Goal: Task Accomplishment & Management: Use online tool/utility

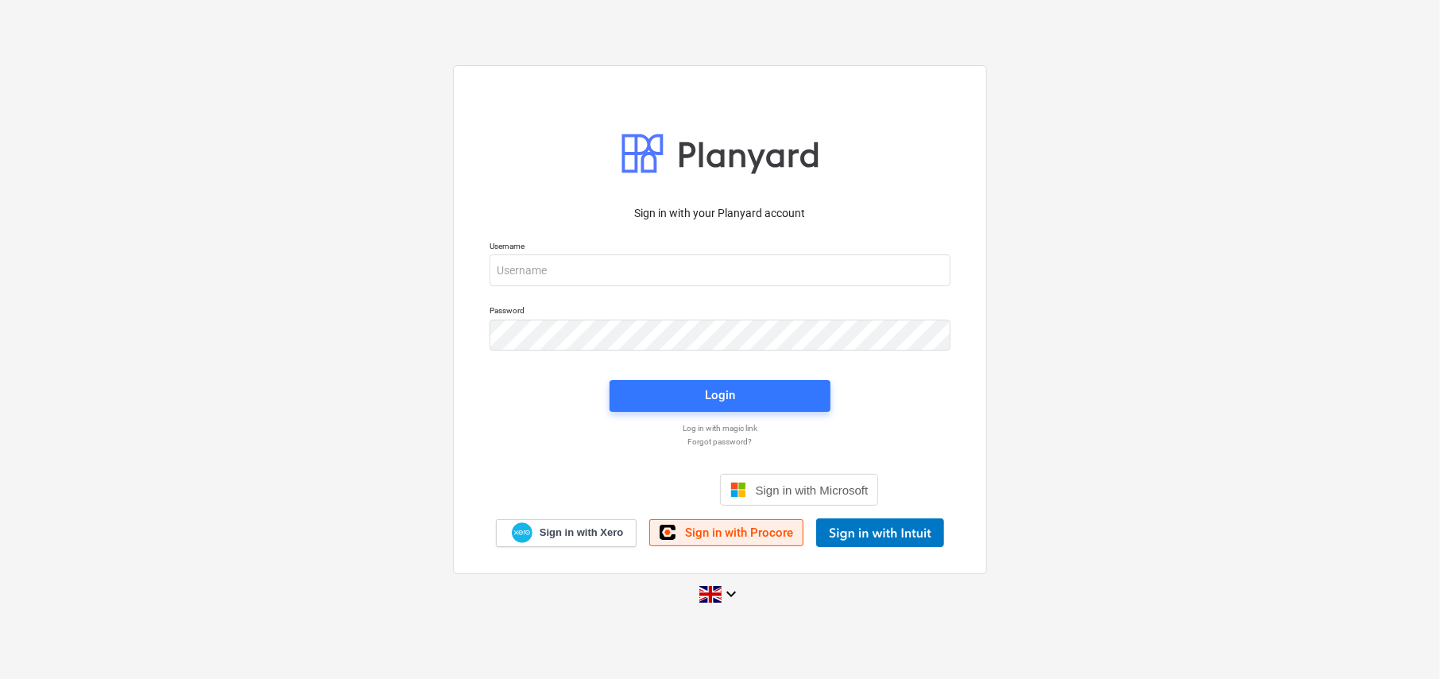
click at [752, 536] on span "Sign in with Procore" at bounding box center [739, 532] width 108 height 14
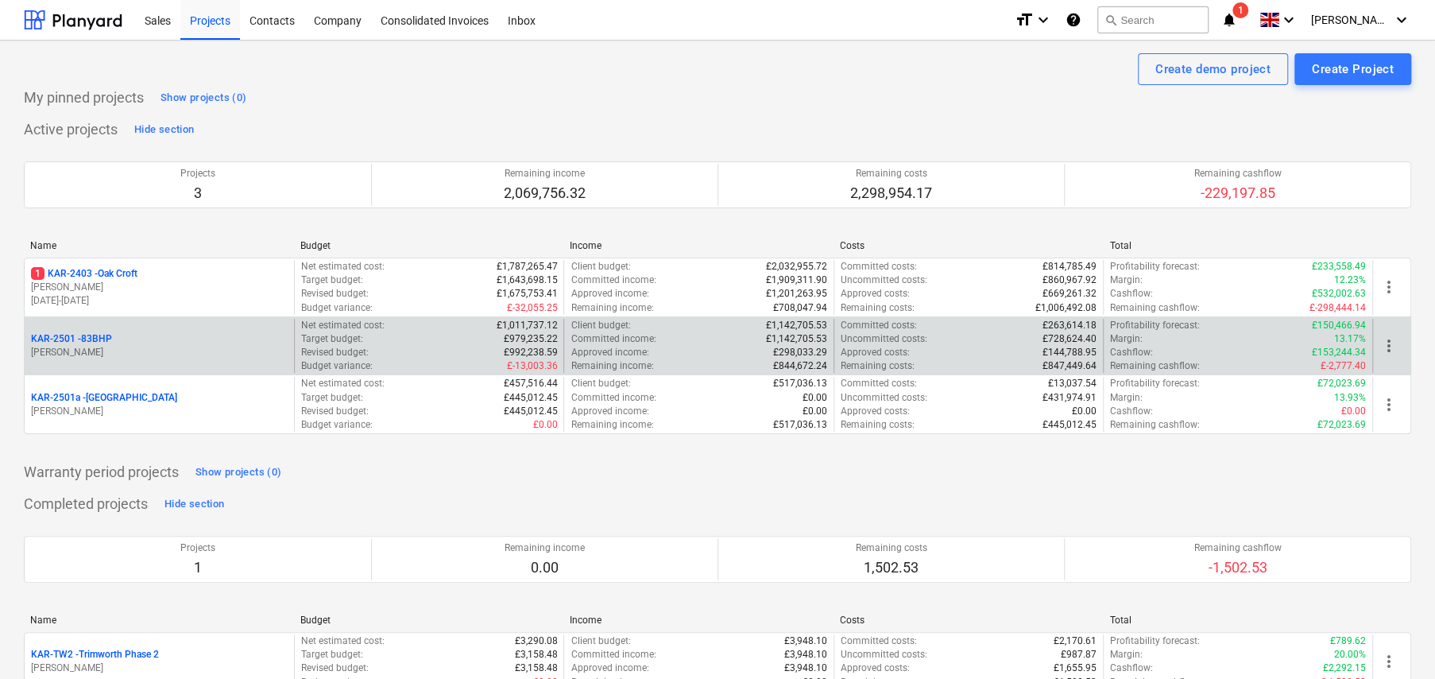
click at [104, 336] on p "KAR-2501 - 83BHP" at bounding box center [71, 339] width 81 height 14
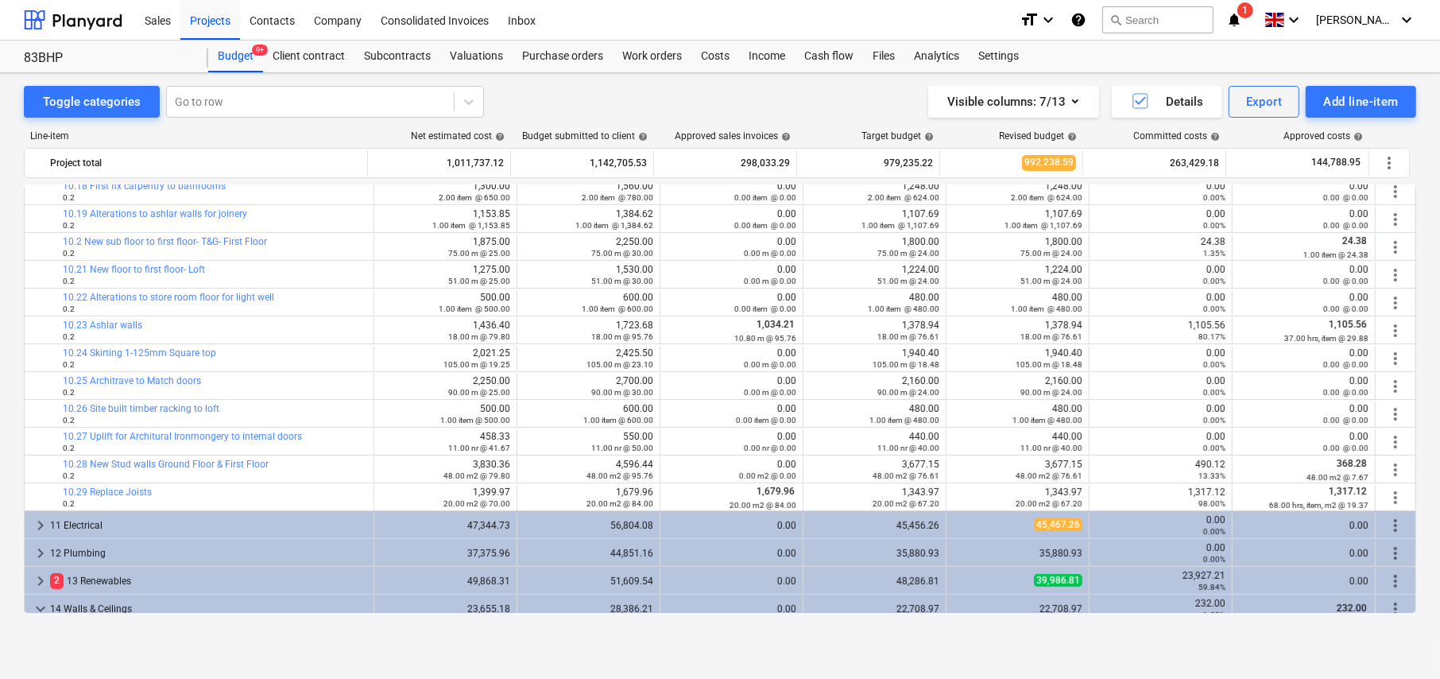
scroll to position [238, 0]
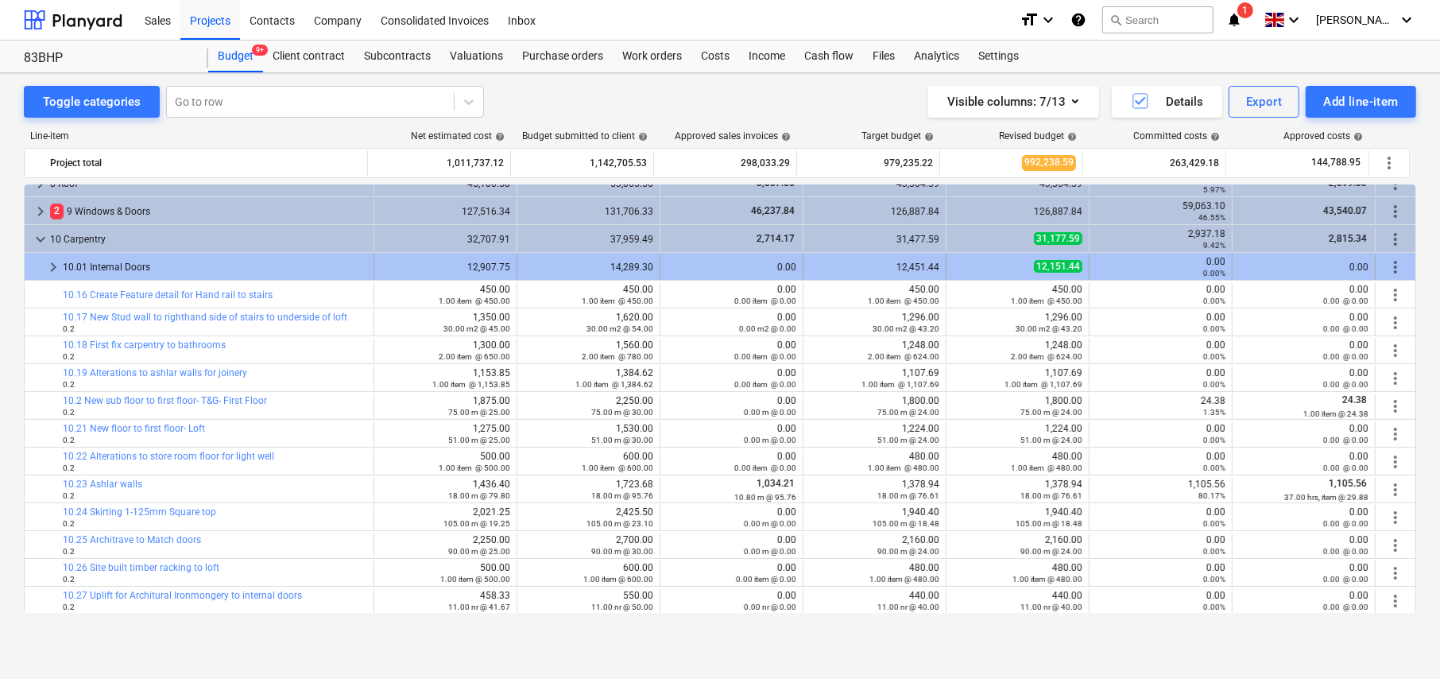
click at [52, 265] on span "keyboard_arrow_right" at bounding box center [53, 266] width 19 height 19
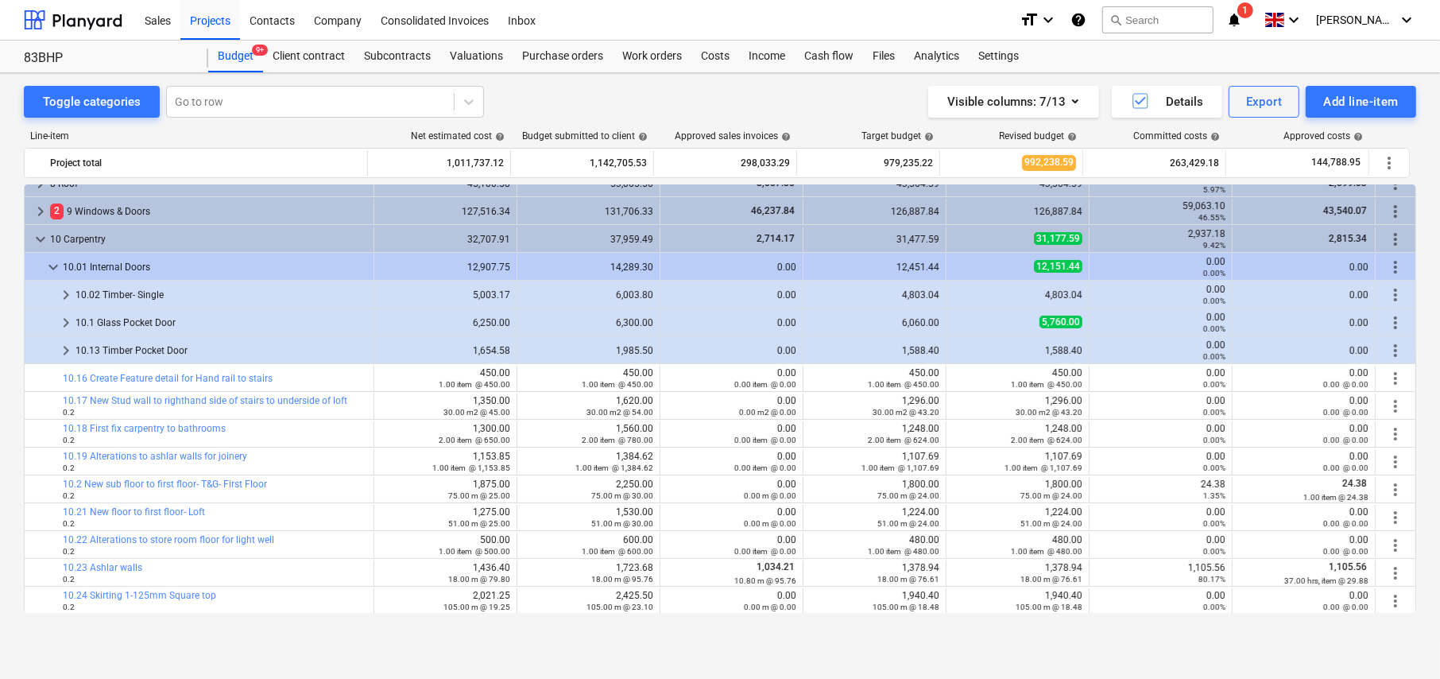
click at [52, 265] on span "keyboard_arrow_down" at bounding box center [53, 266] width 19 height 19
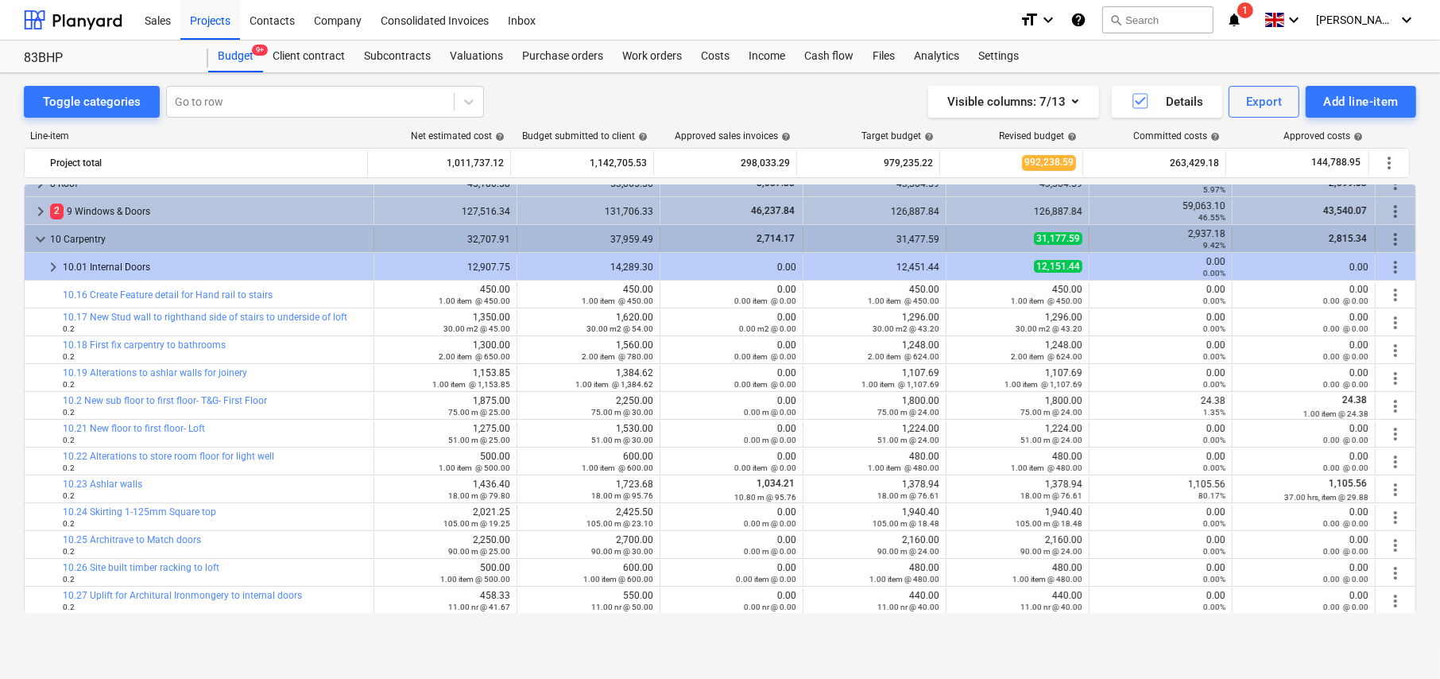
click at [38, 238] on span "keyboard_arrow_down" at bounding box center [40, 239] width 19 height 19
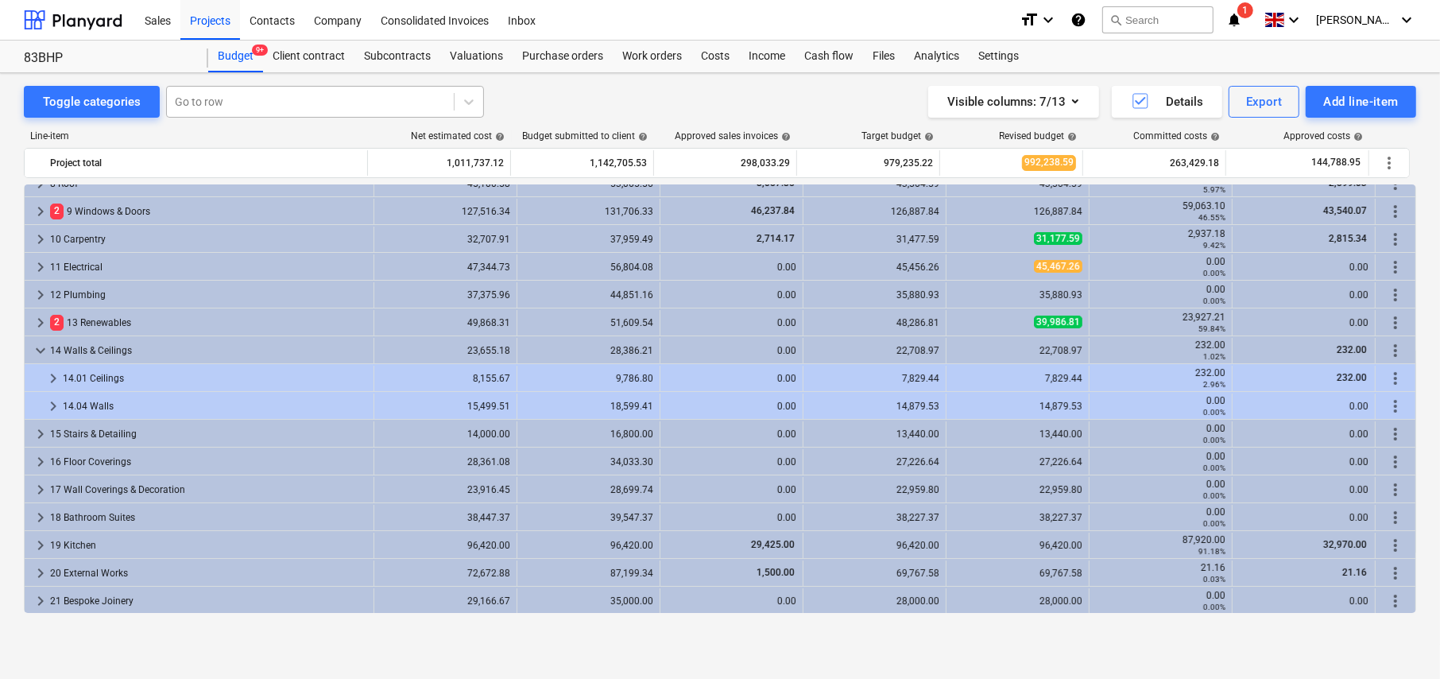
click at [267, 99] on div at bounding box center [310, 102] width 271 height 16
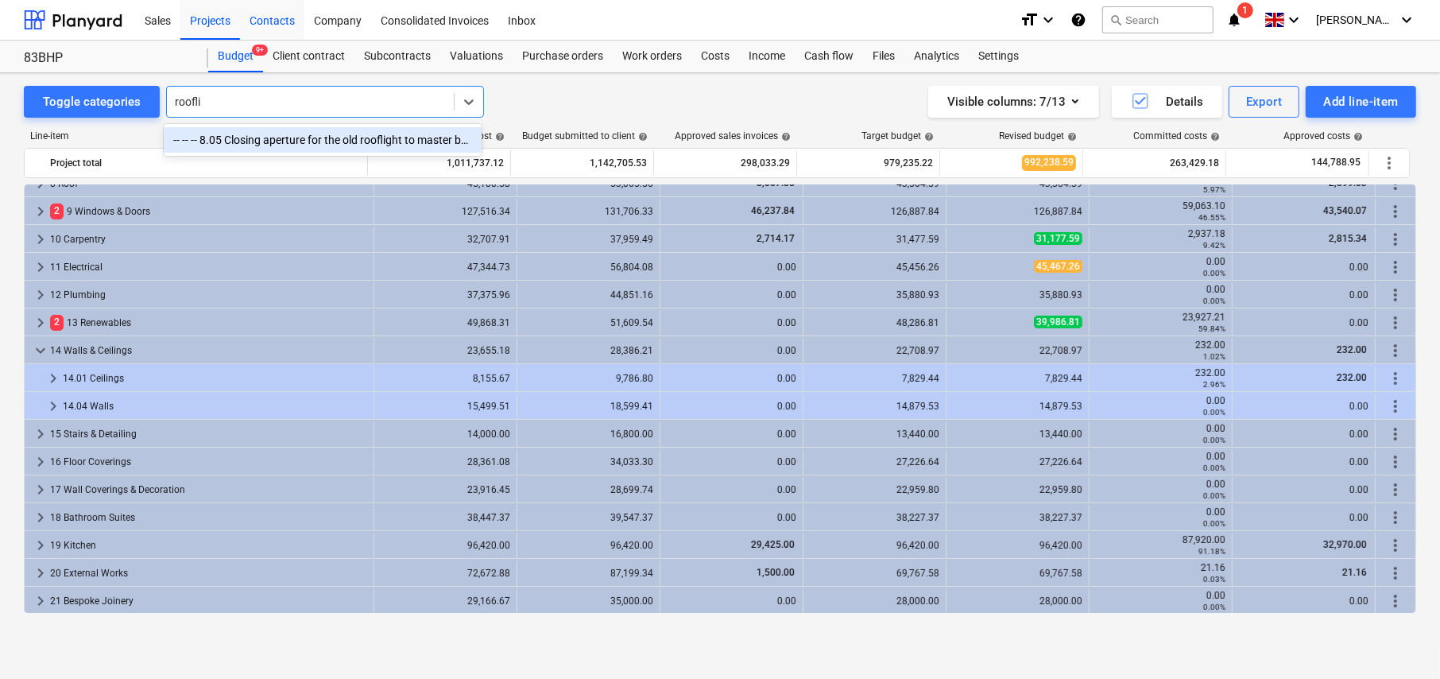
type input "roofli"
type input "rooflight"
click at [303, 141] on div "-- -- -- 8.05 Closing aperture for the old rooflight to master bedroom" at bounding box center [323, 139] width 318 height 25
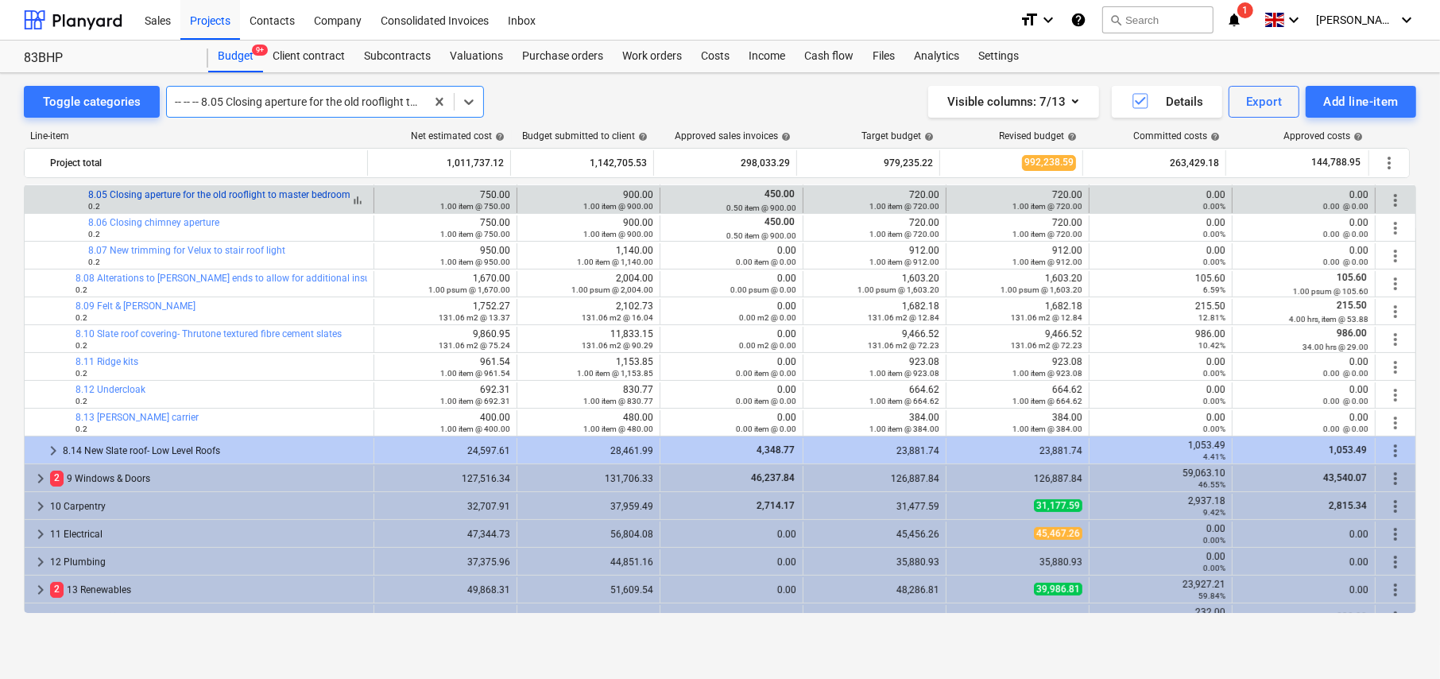
scroll to position [202, 0]
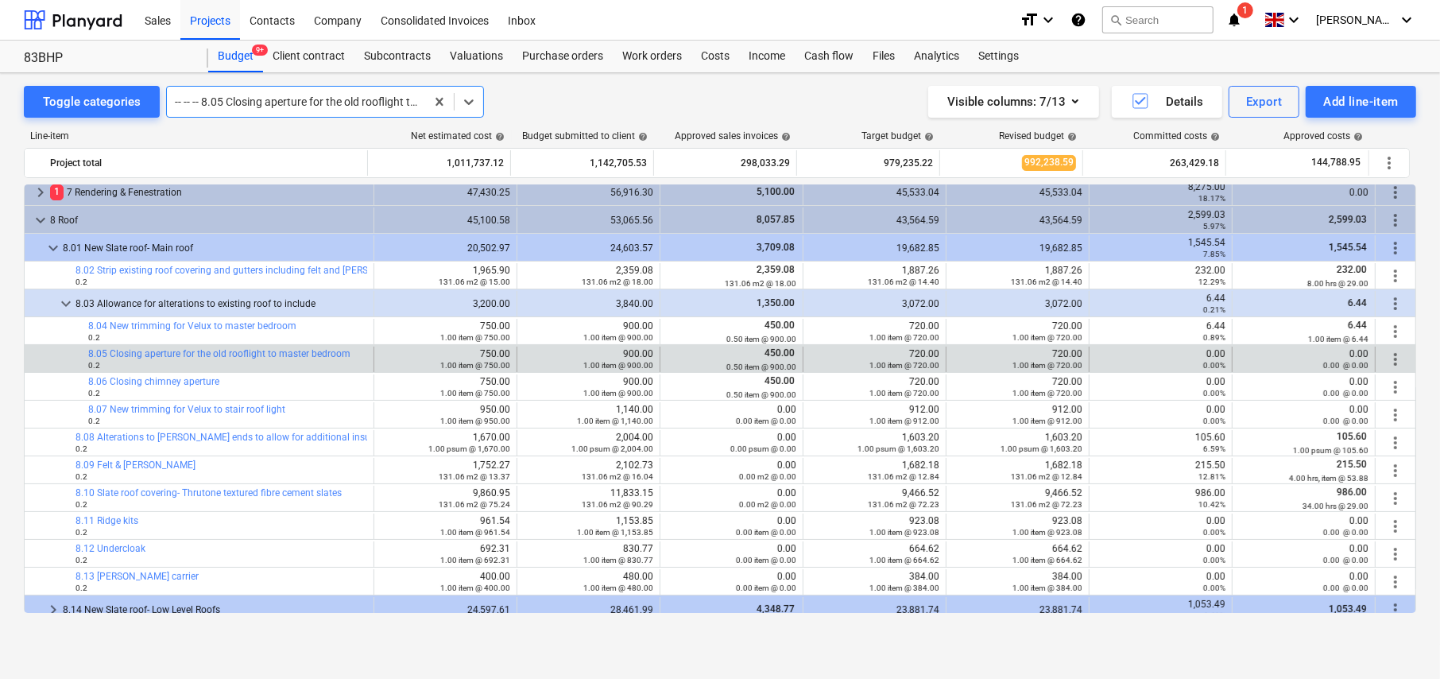
click at [291, 95] on div at bounding box center [296, 102] width 242 height 16
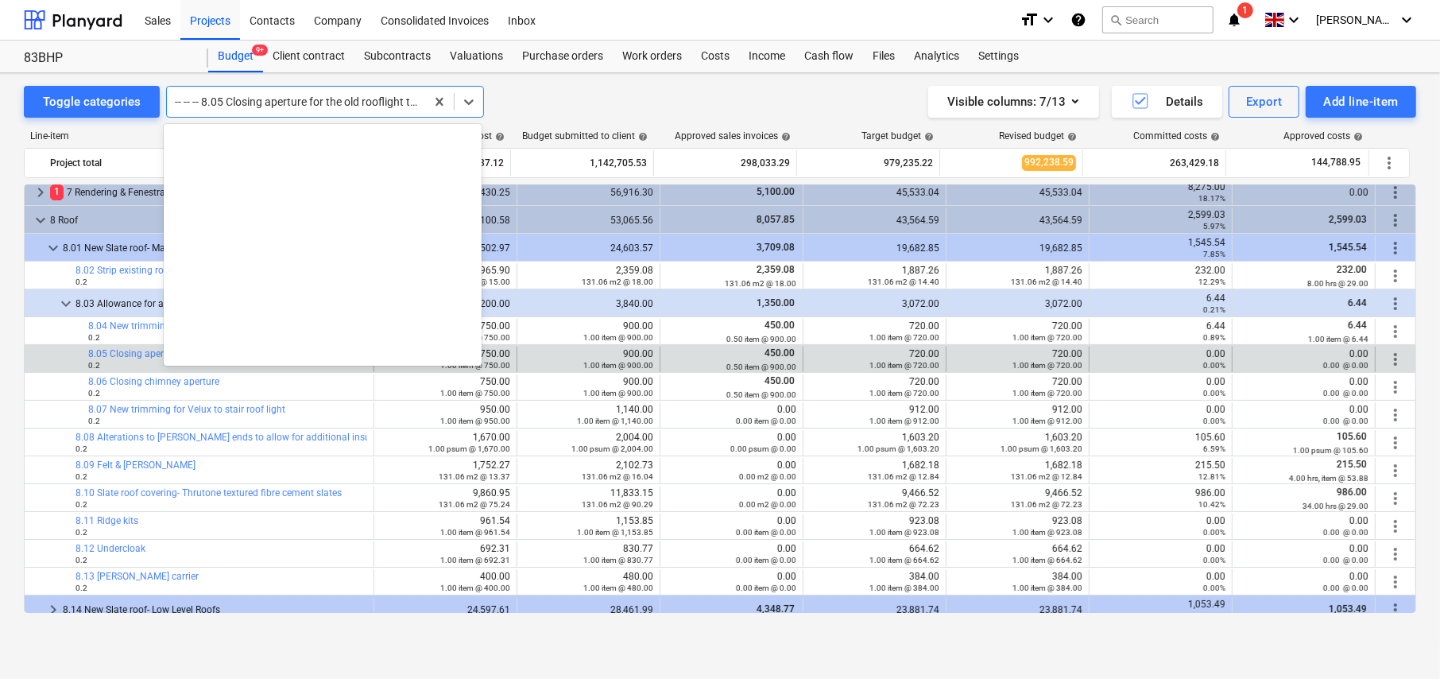
scroll to position [5423, 0]
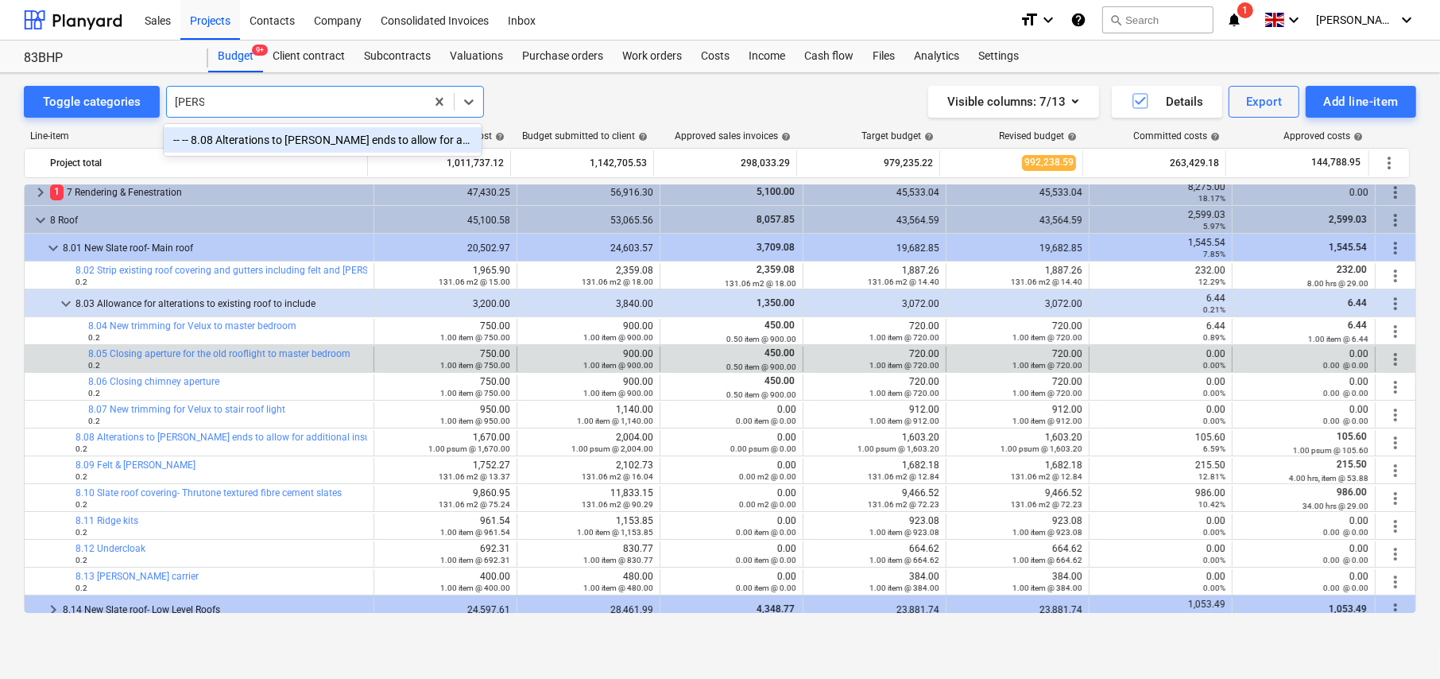
type input "gable"
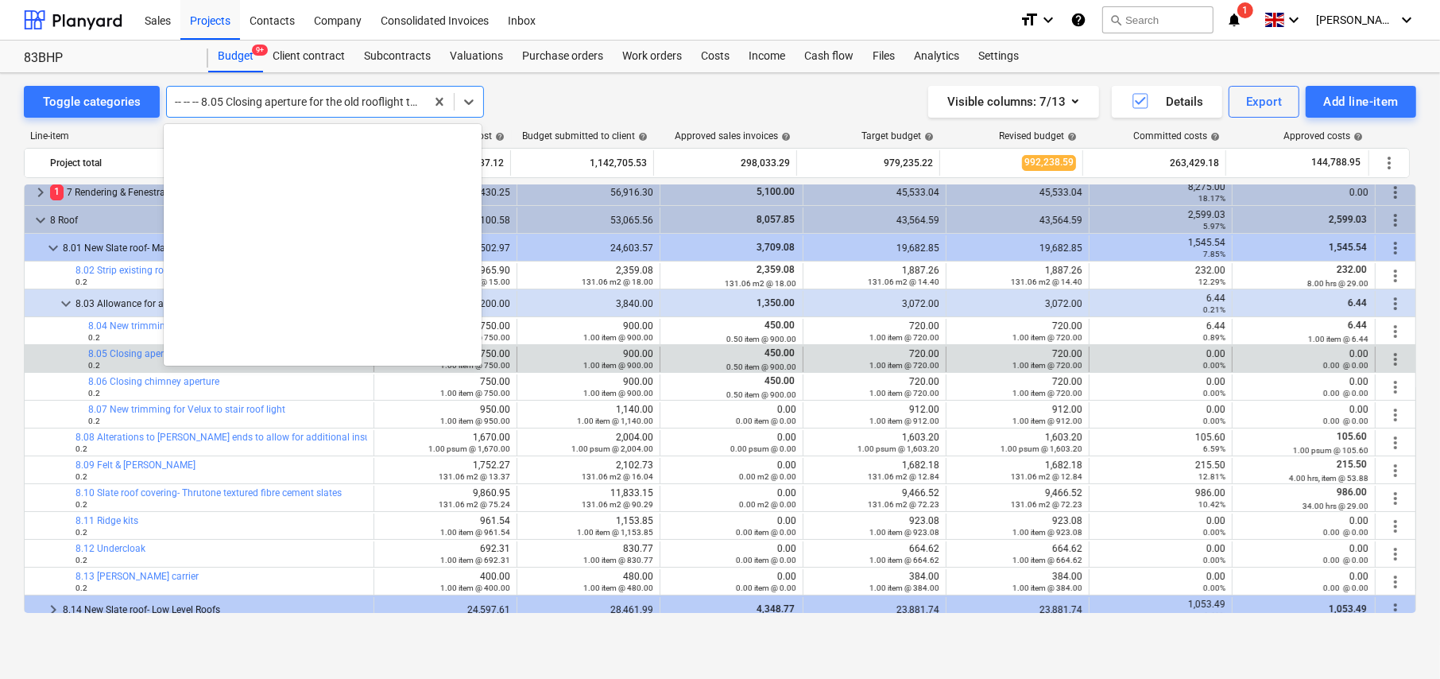
click at [361, 98] on div at bounding box center [296, 102] width 242 height 16
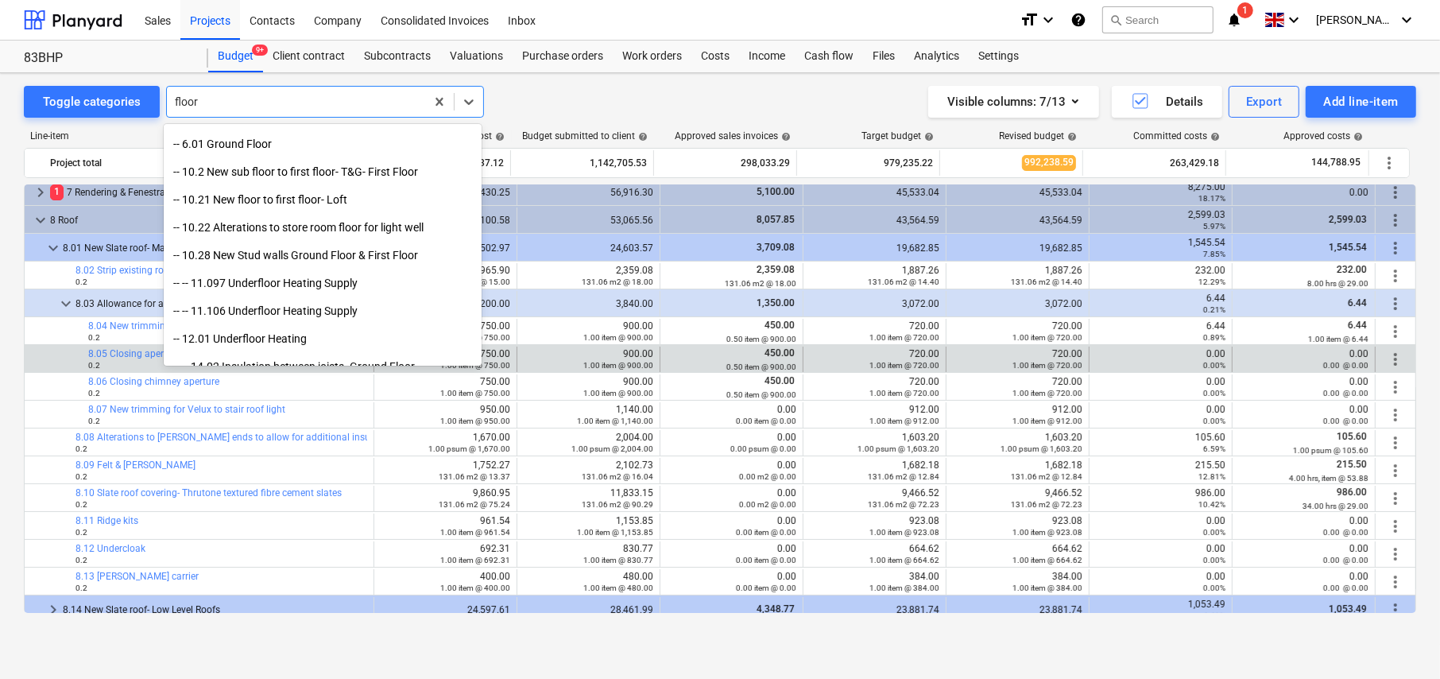
scroll to position [122, 0]
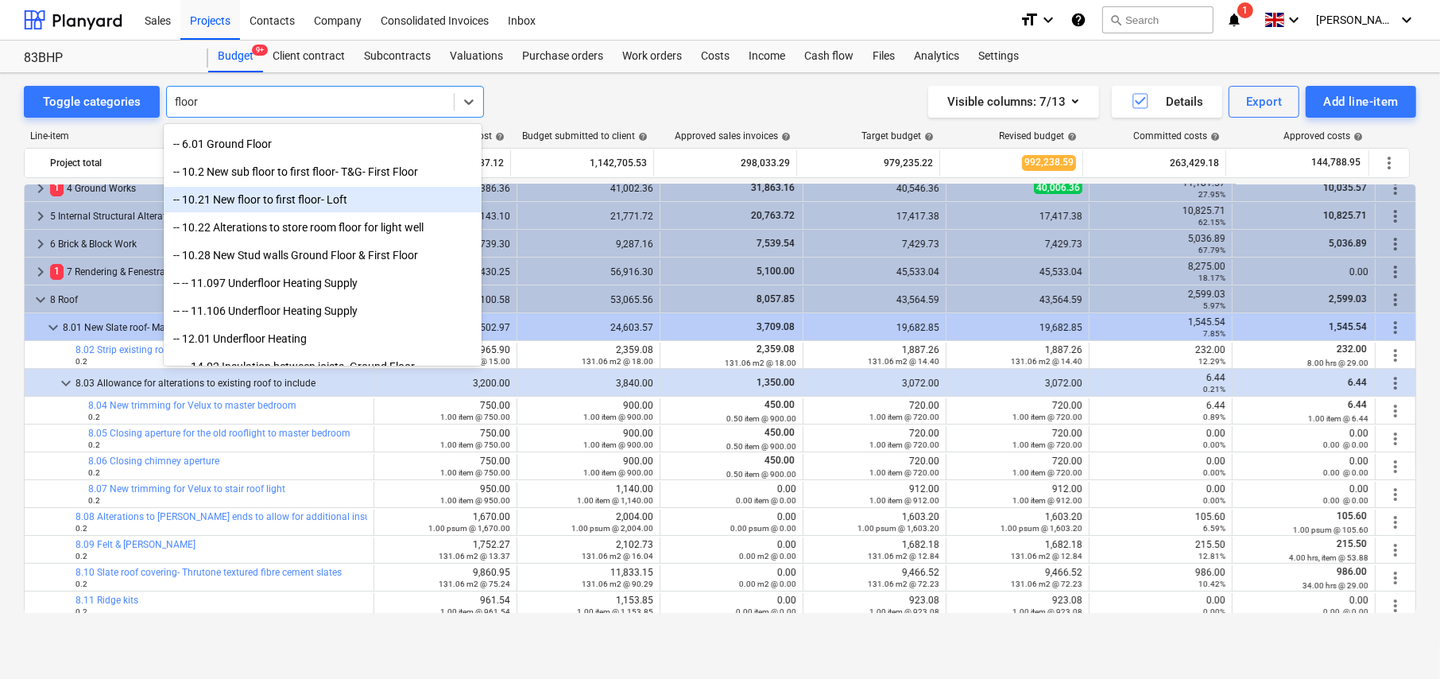
type input "floor"
click at [676, 88] on div "Toggle categories All selected options have been cleared. option -- 10.21 New f…" at bounding box center [720, 102] width 1392 height 32
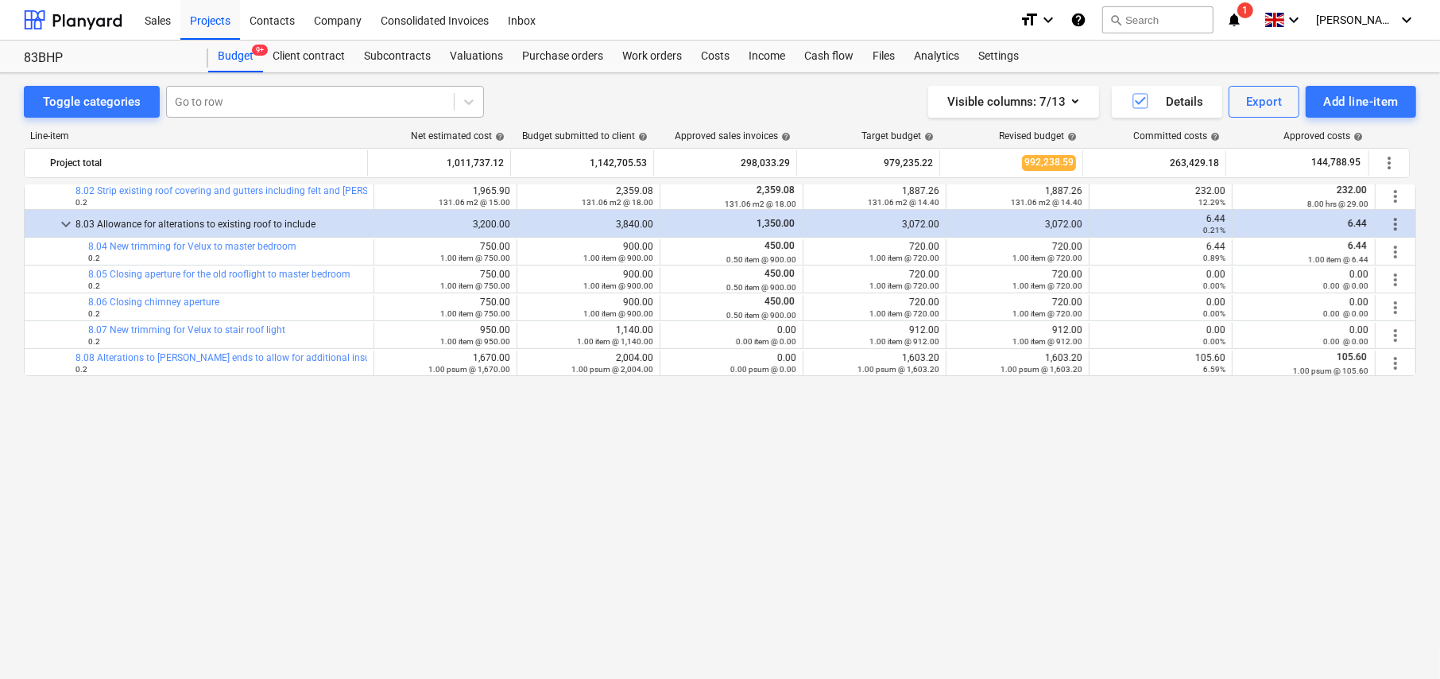
scroll to position [0, 0]
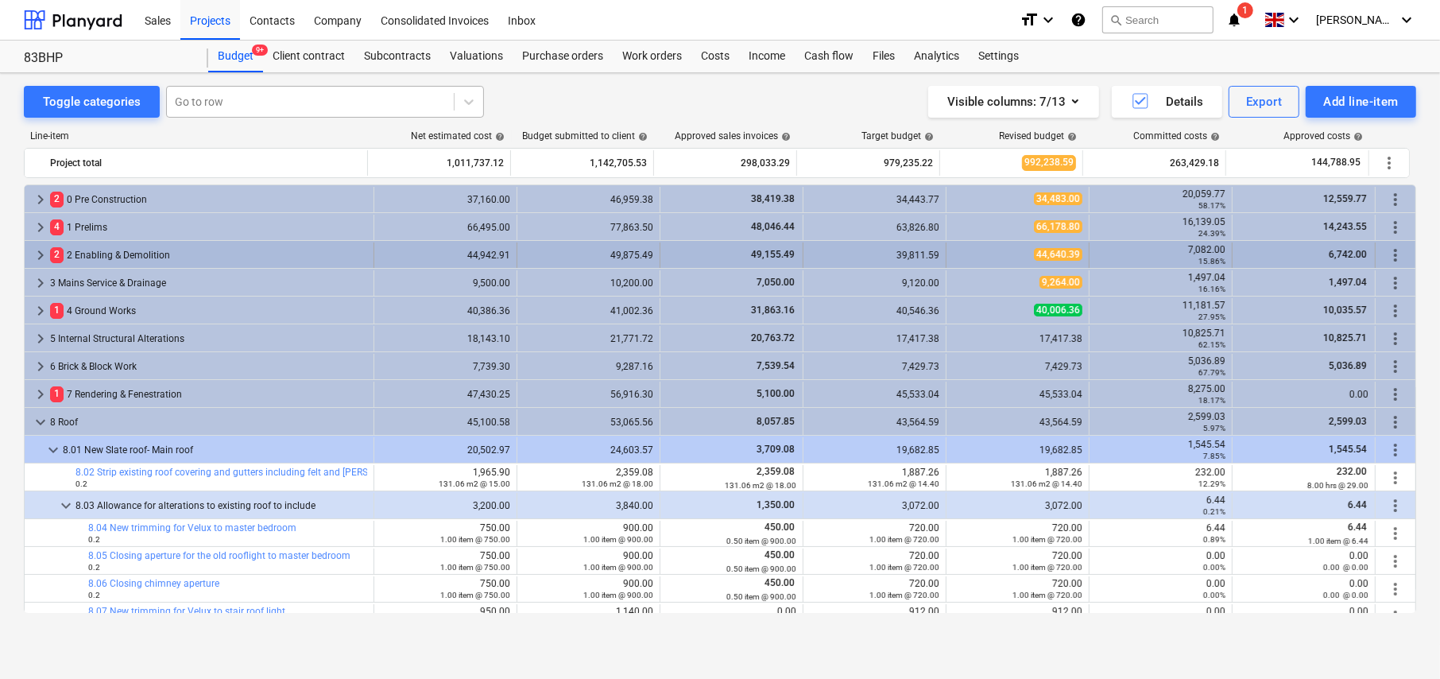
click at [40, 254] on span "keyboard_arrow_right" at bounding box center [40, 255] width 19 height 19
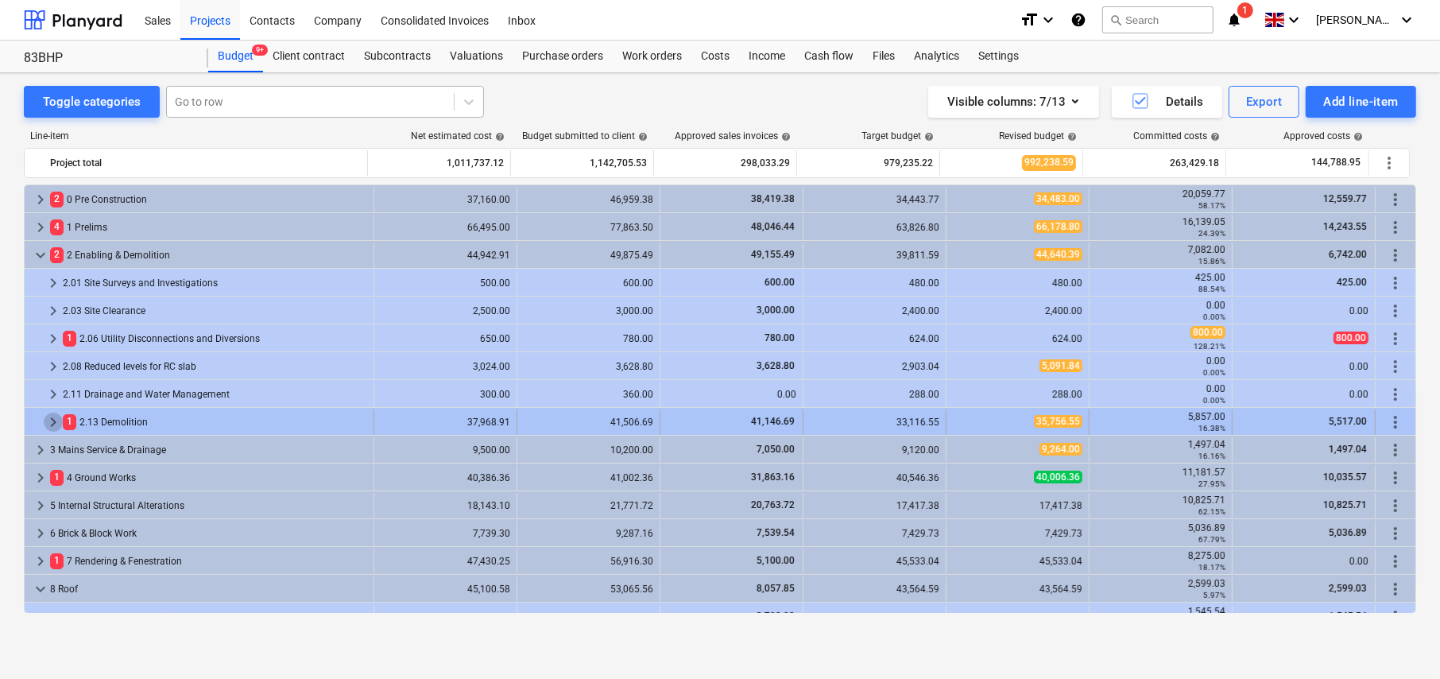
click at [51, 419] on span "keyboard_arrow_right" at bounding box center [53, 421] width 19 height 19
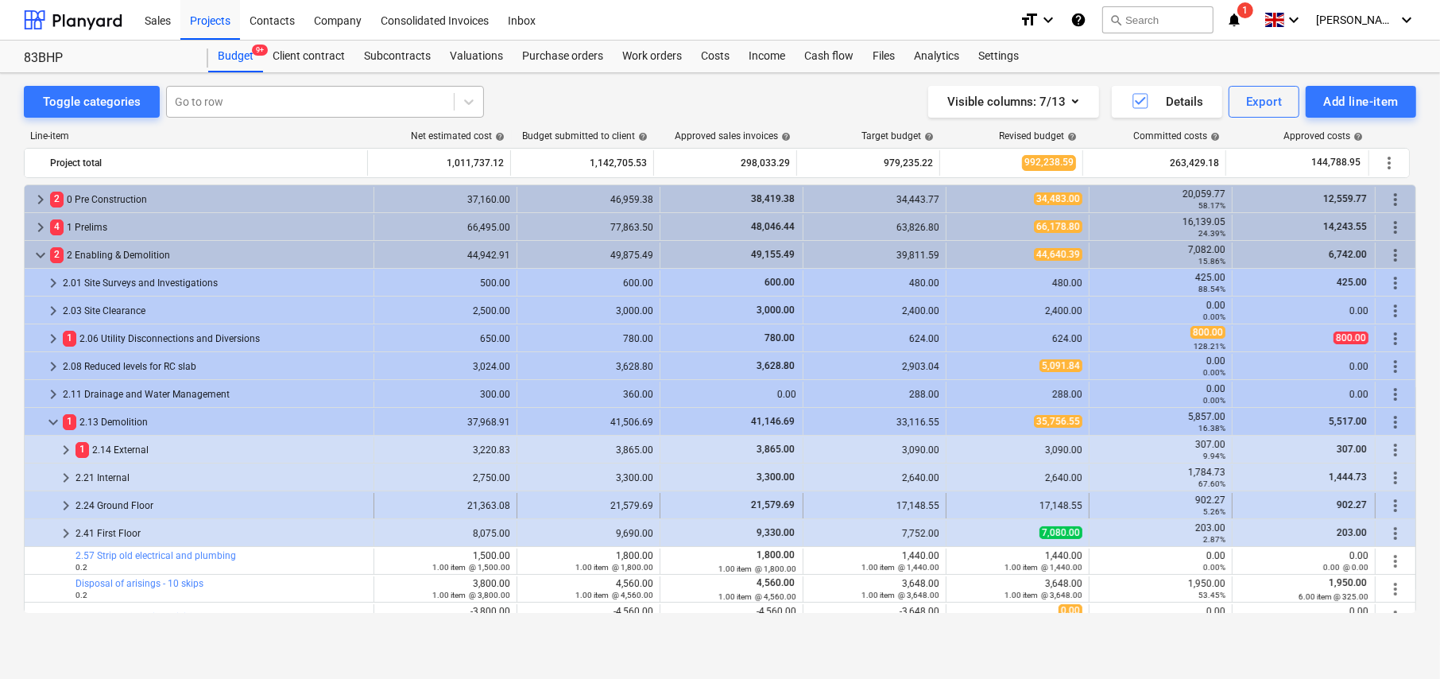
scroll to position [159, 0]
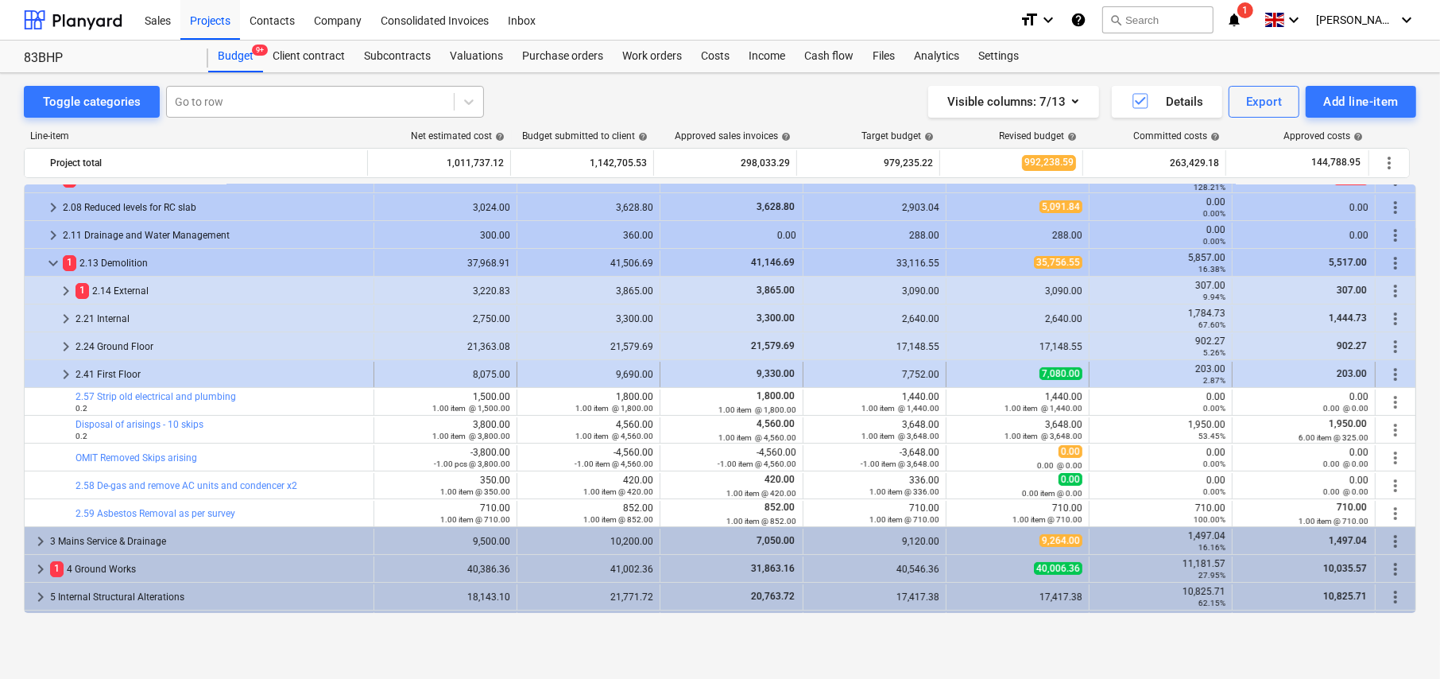
click at [66, 373] on span "keyboard_arrow_right" at bounding box center [65, 374] width 19 height 19
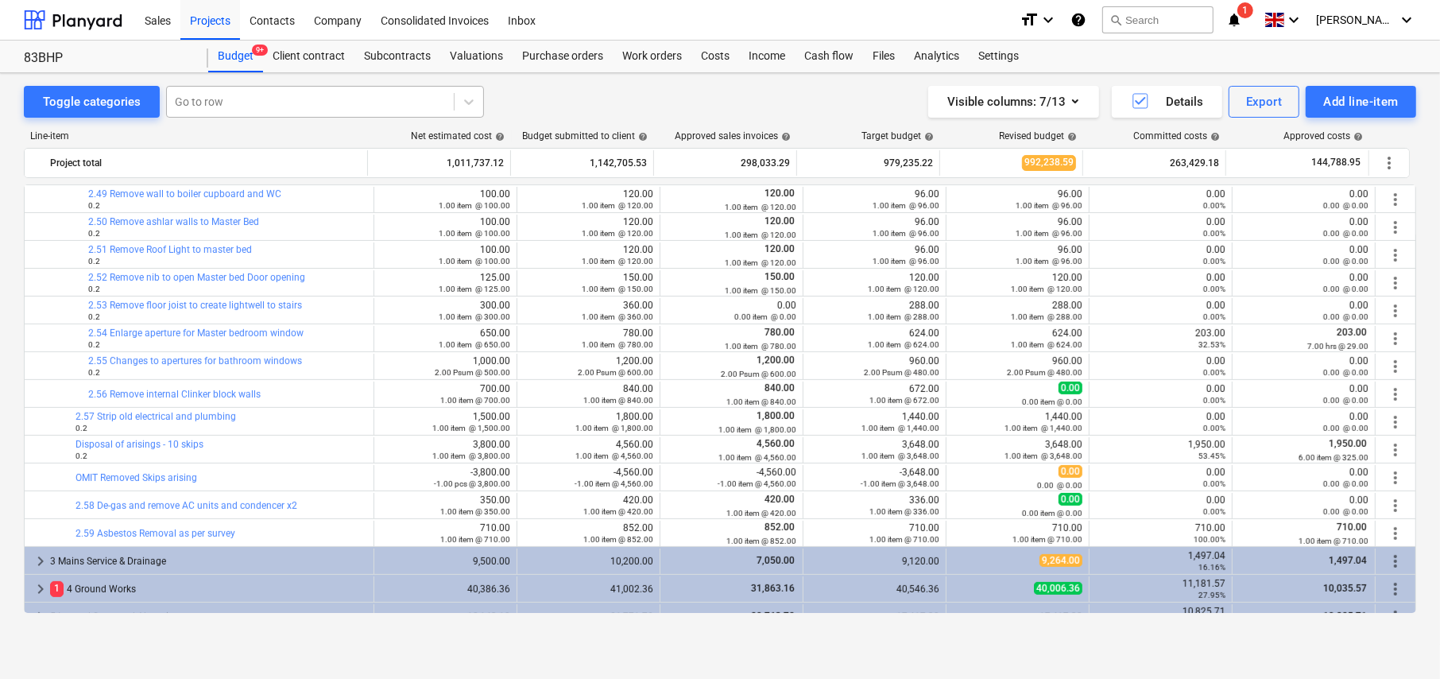
scroll to position [238, 0]
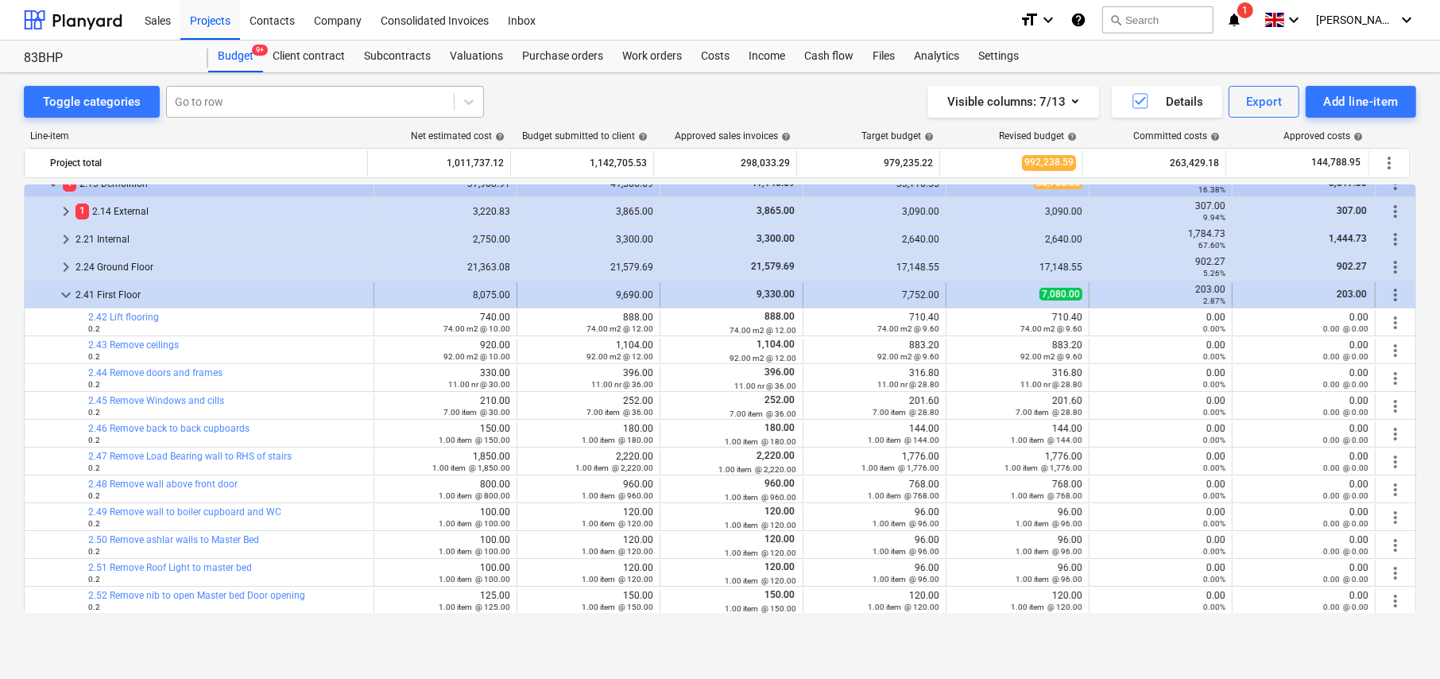
click at [65, 295] on span "keyboard_arrow_down" at bounding box center [65, 294] width 19 height 19
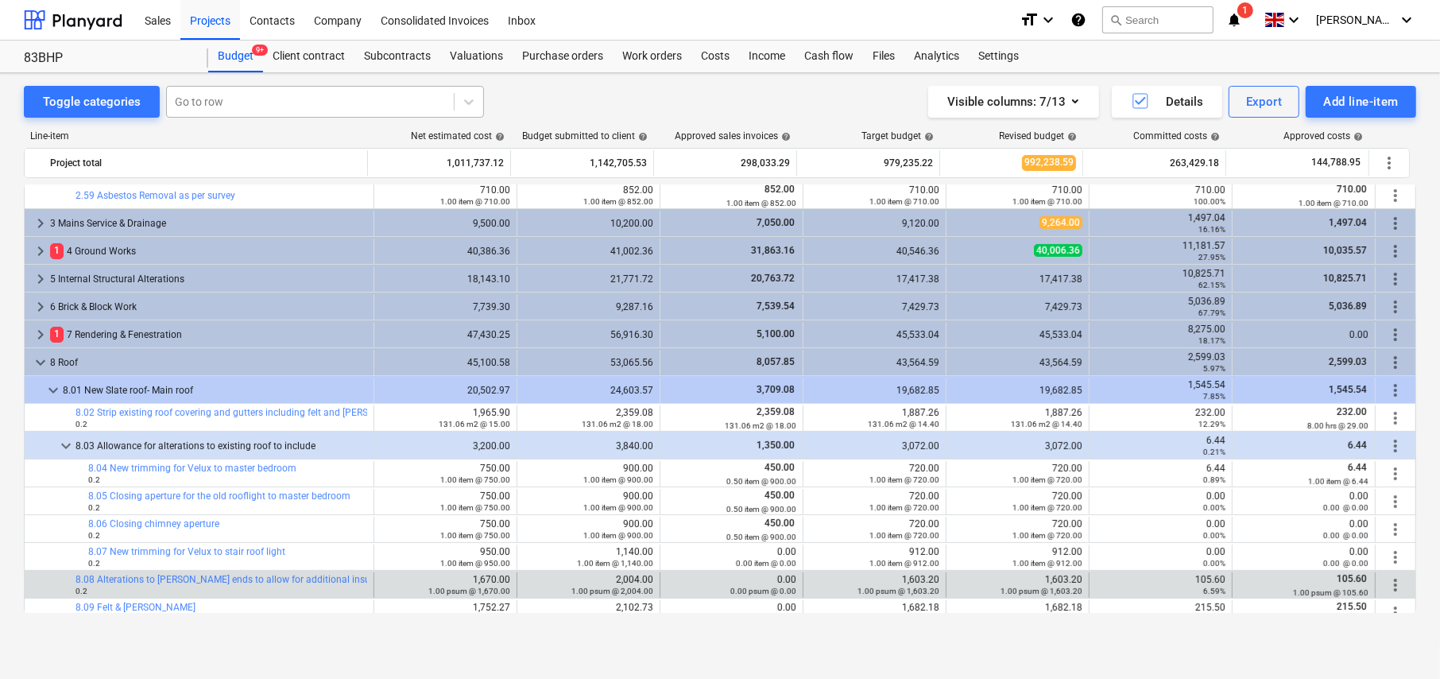
scroll to position [636, 0]
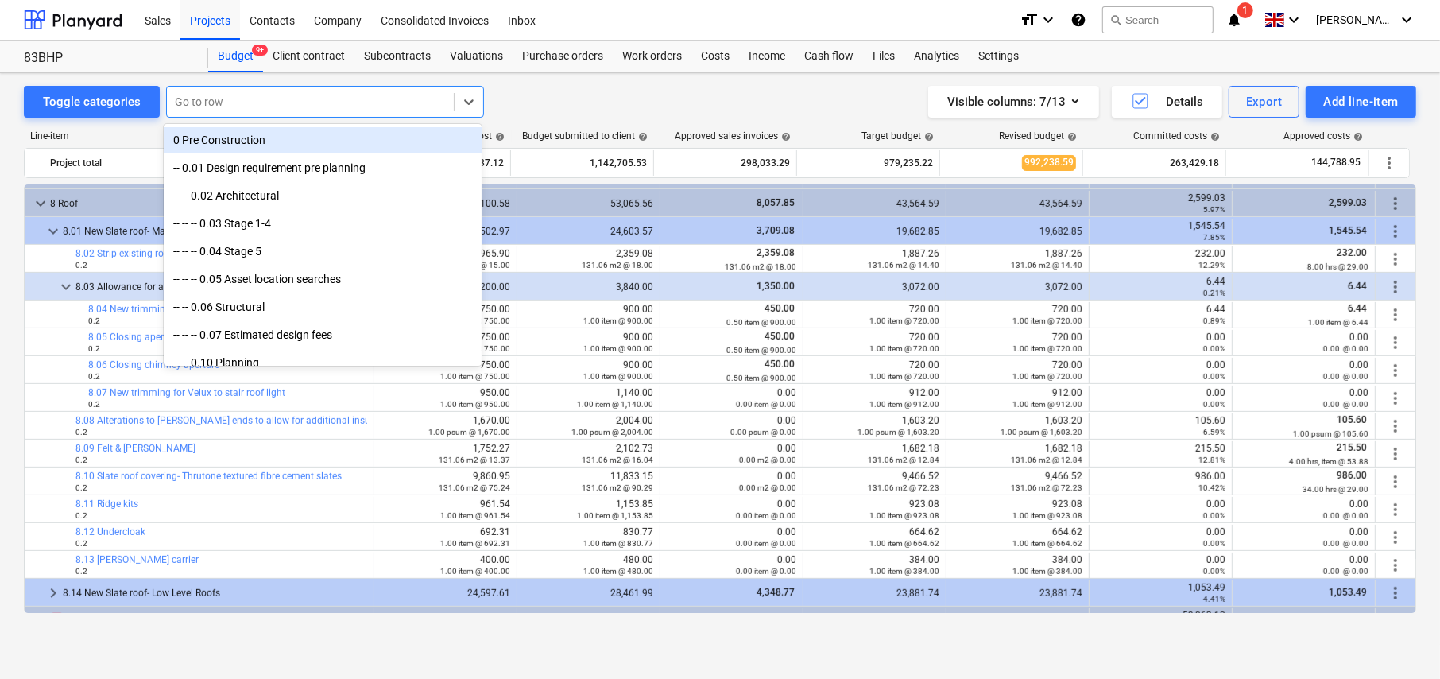
click at [247, 110] on div "Go to row" at bounding box center [310, 102] width 287 height 22
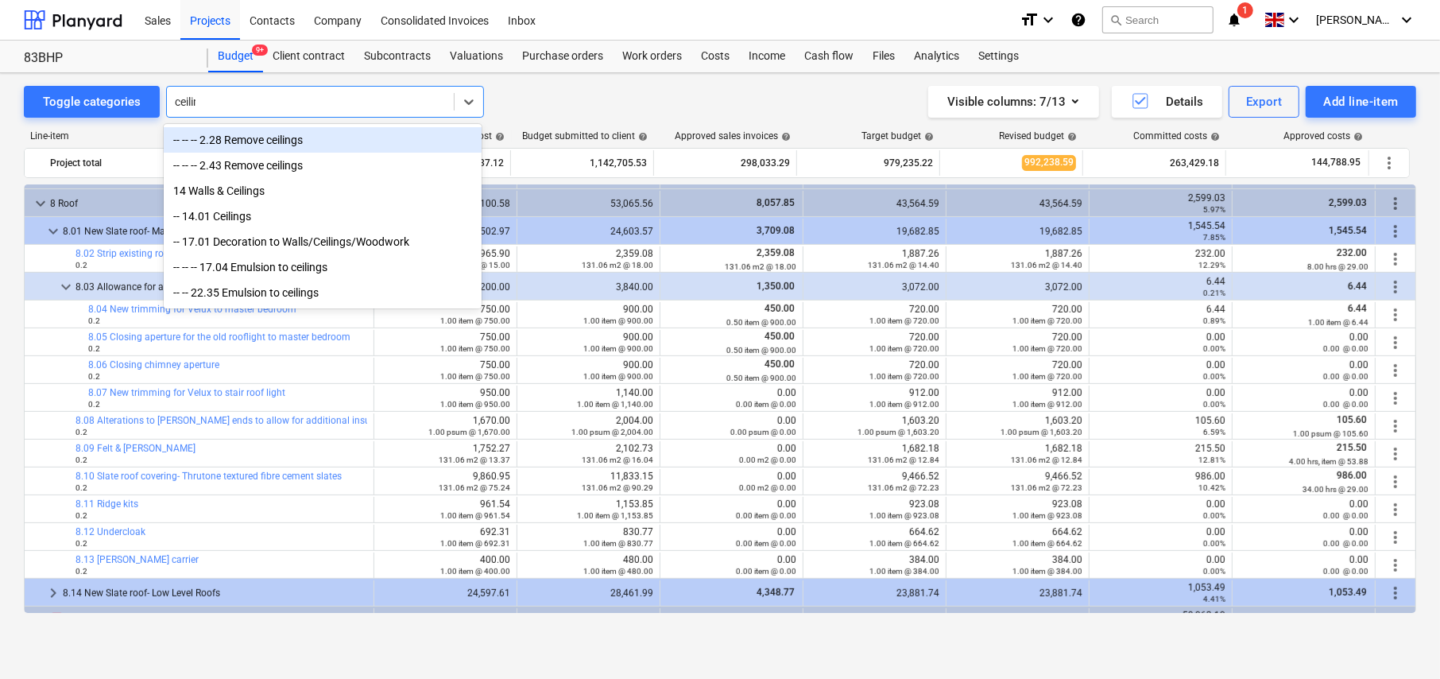
type input "ceiling"
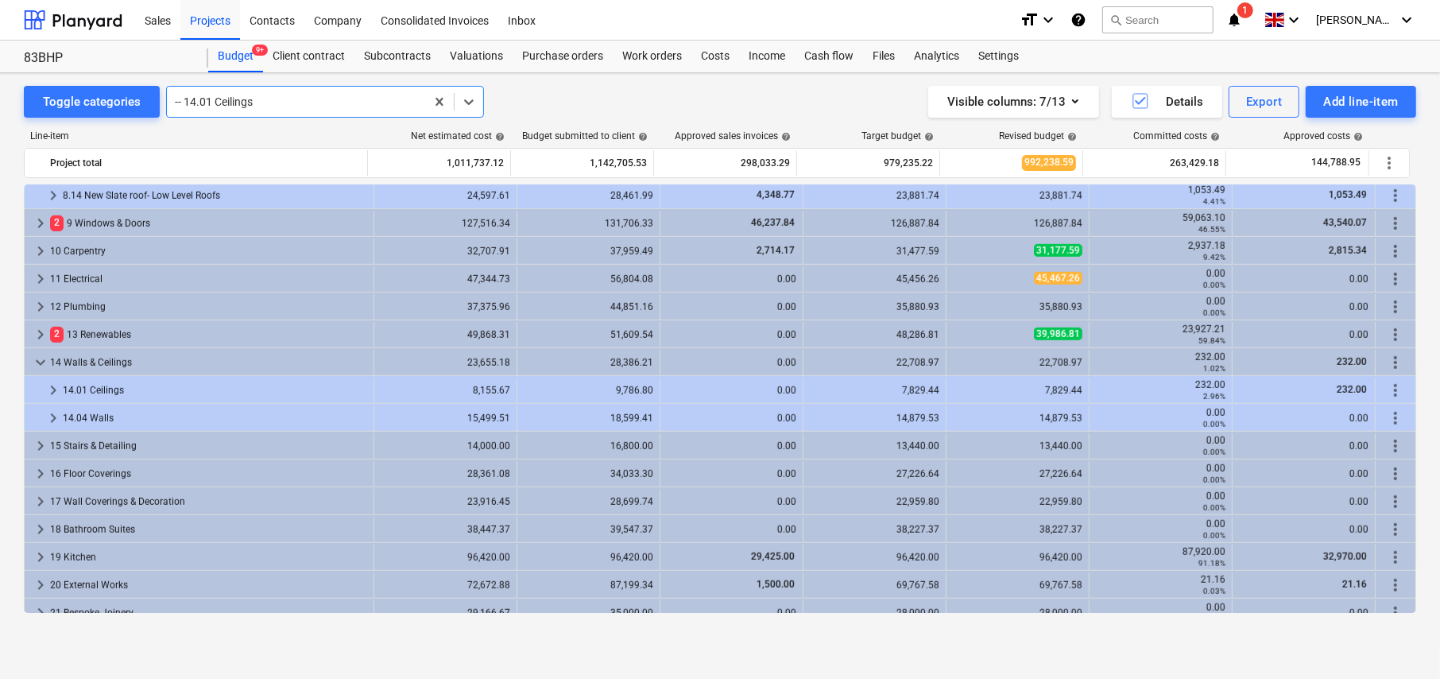
scroll to position [954, 0]
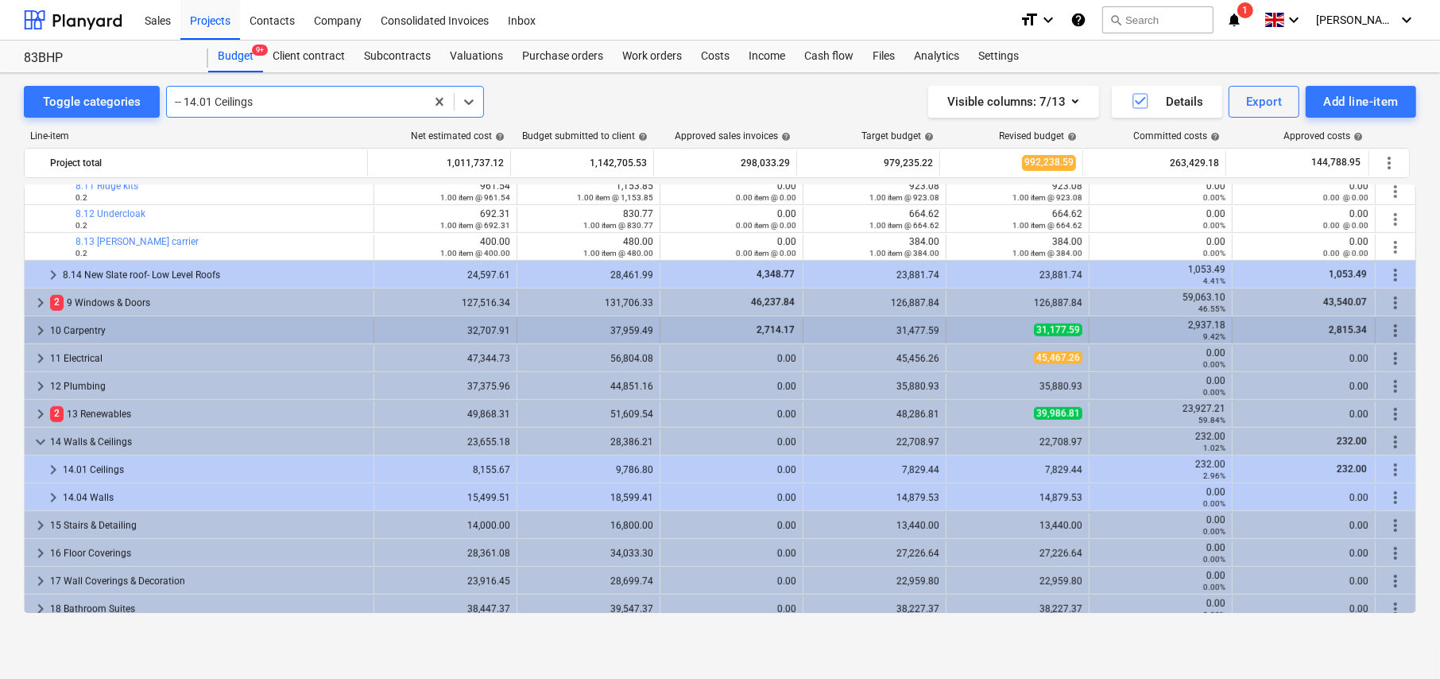
click at [38, 331] on span "keyboard_arrow_right" at bounding box center [40, 330] width 19 height 19
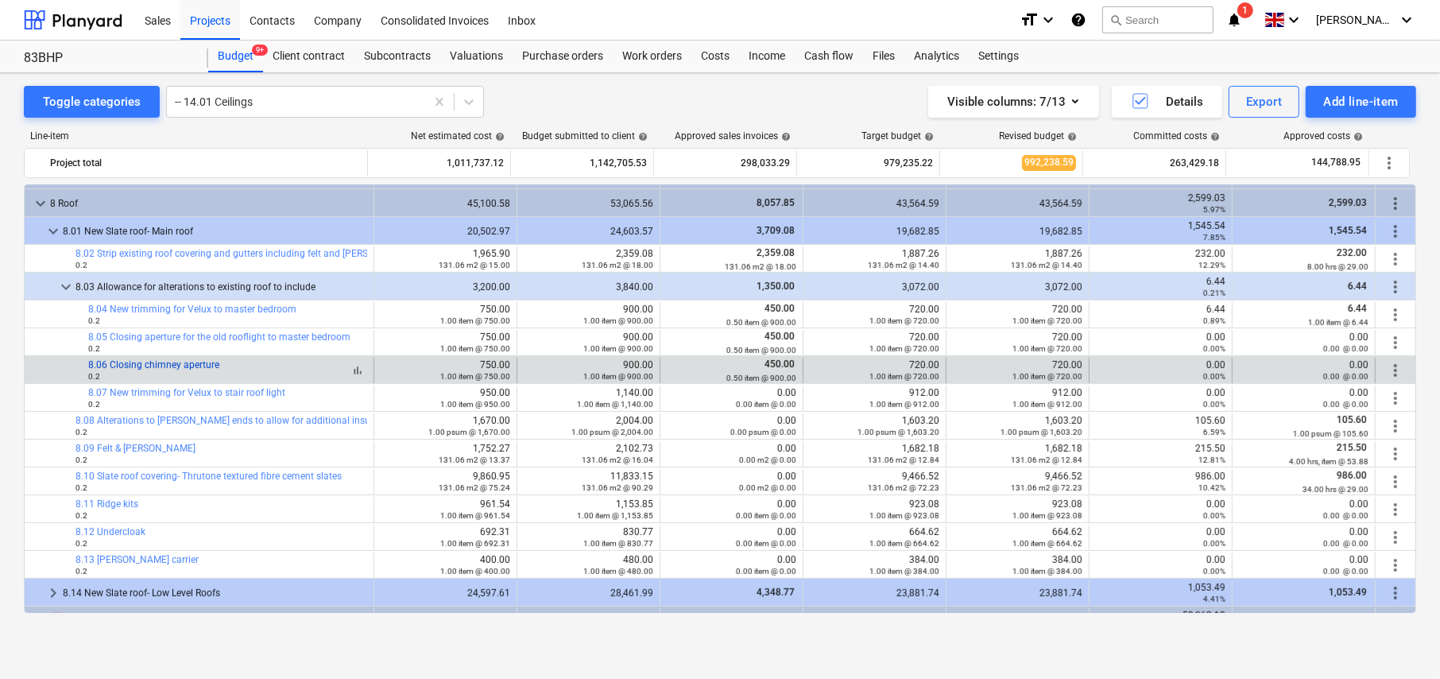
scroll to position [636, 0]
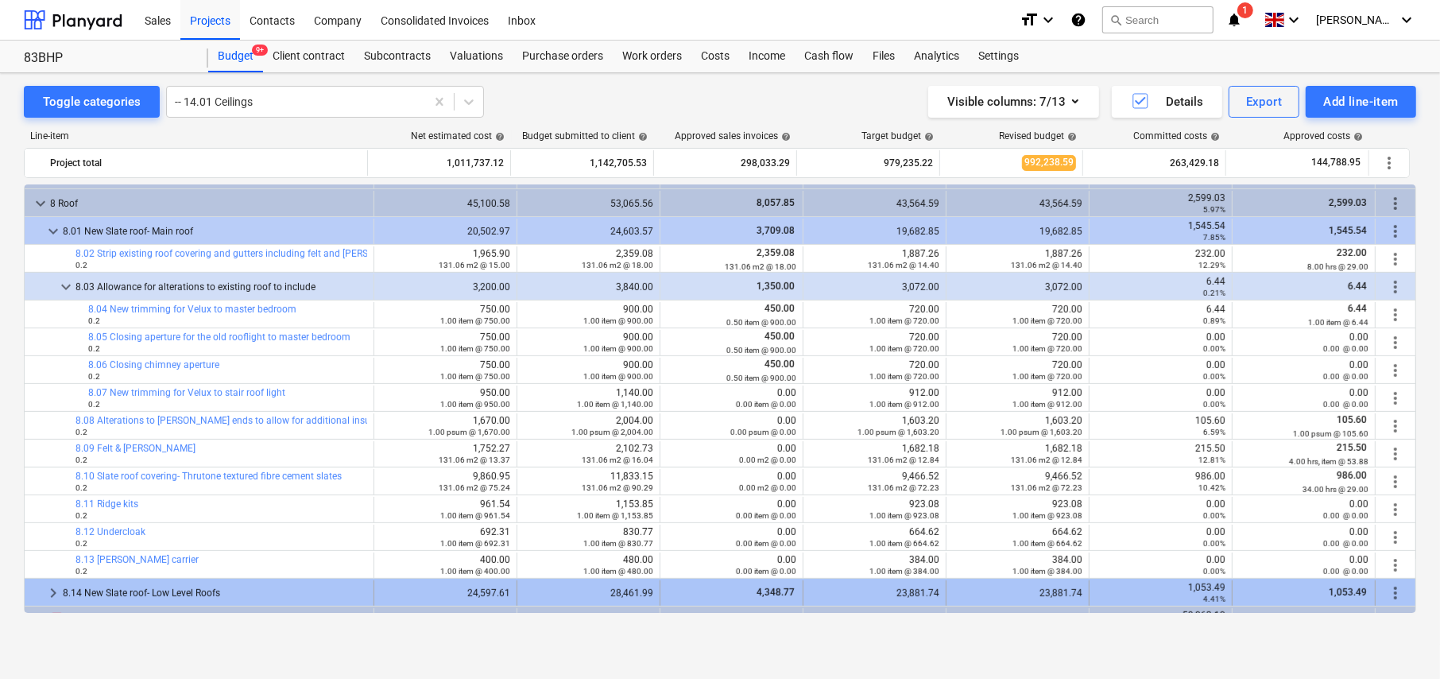
click at [50, 592] on span "keyboard_arrow_right" at bounding box center [53, 592] width 19 height 19
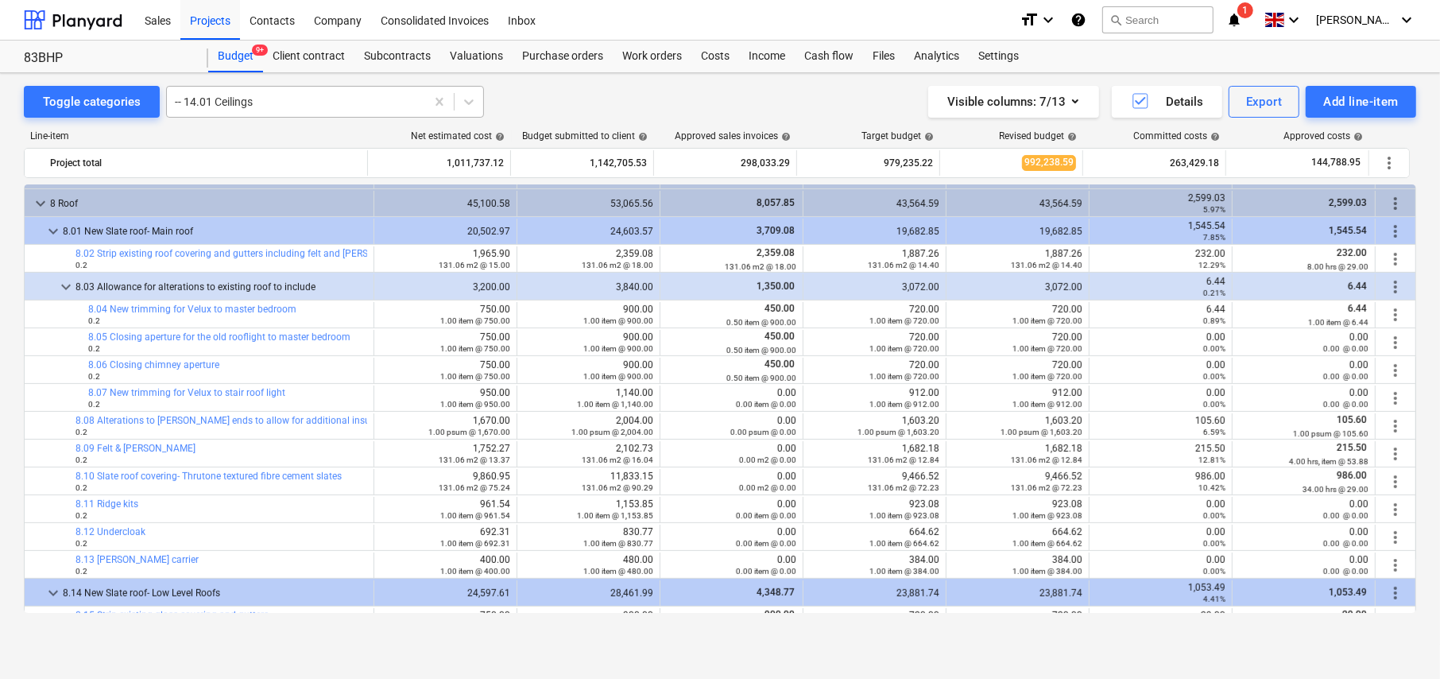
click at [219, 94] on div at bounding box center [296, 102] width 242 height 16
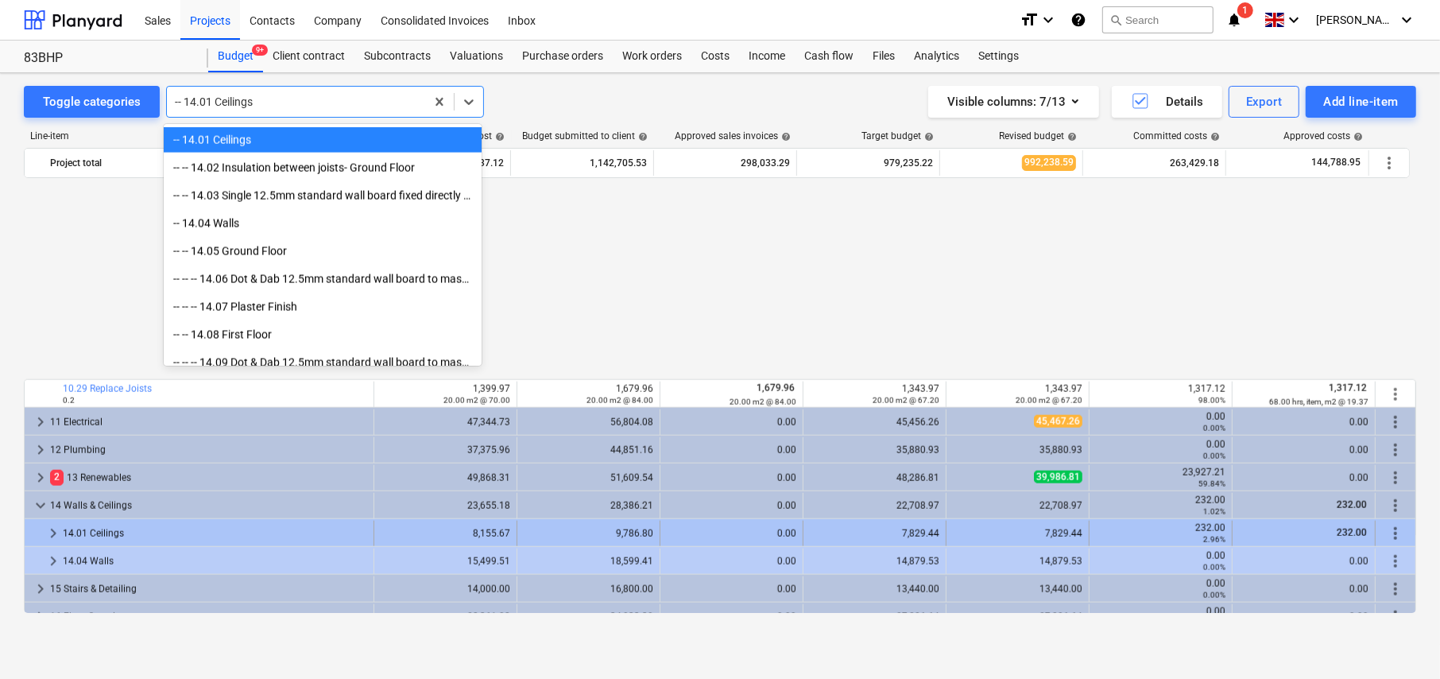
scroll to position [1907, 0]
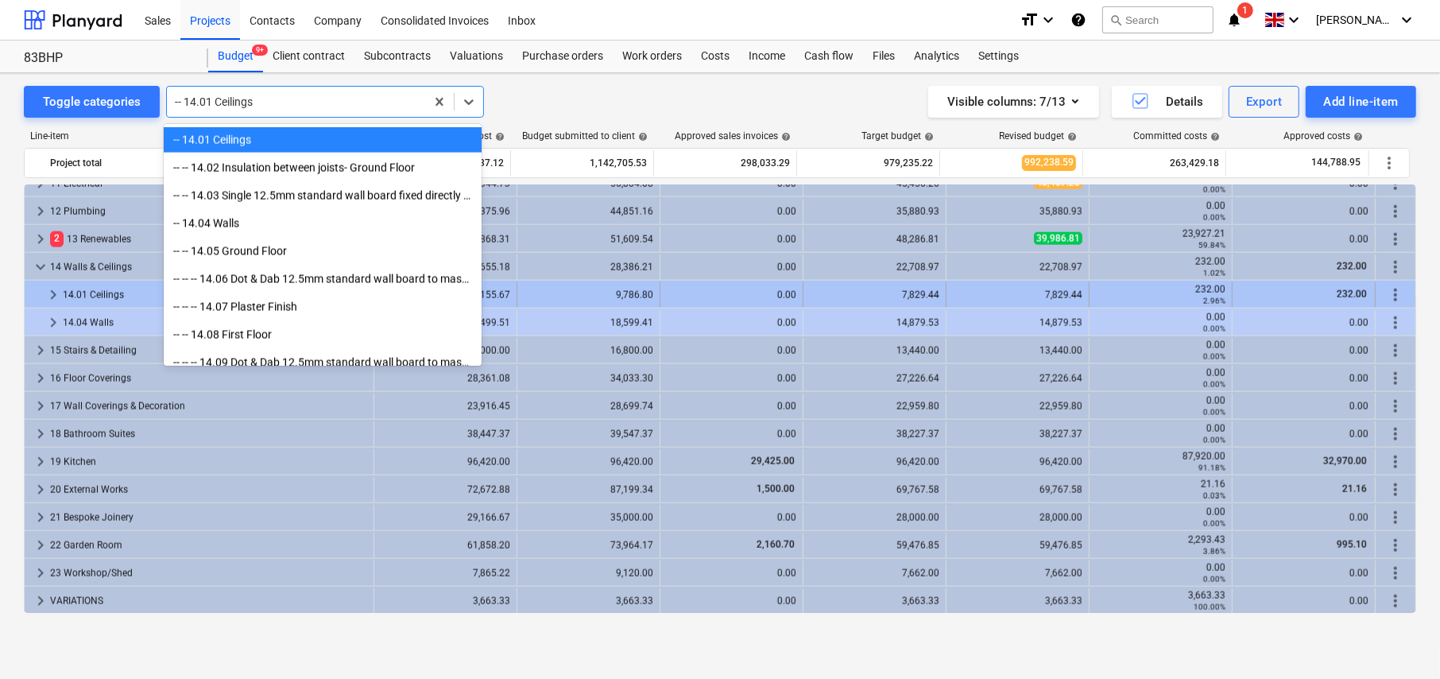
click at [50, 296] on span "keyboard_arrow_right" at bounding box center [53, 294] width 19 height 19
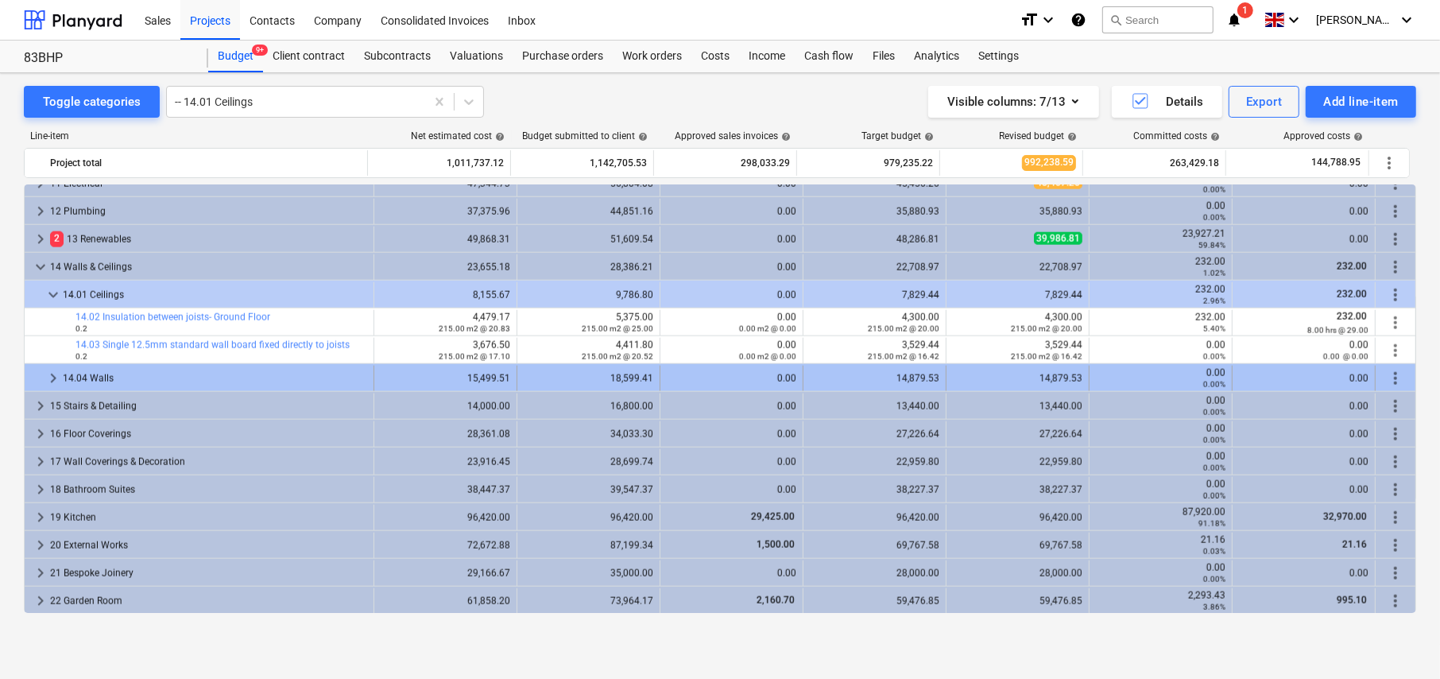
click at [50, 376] on span "keyboard_arrow_right" at bounding box center [53, 378] width 19 height 19
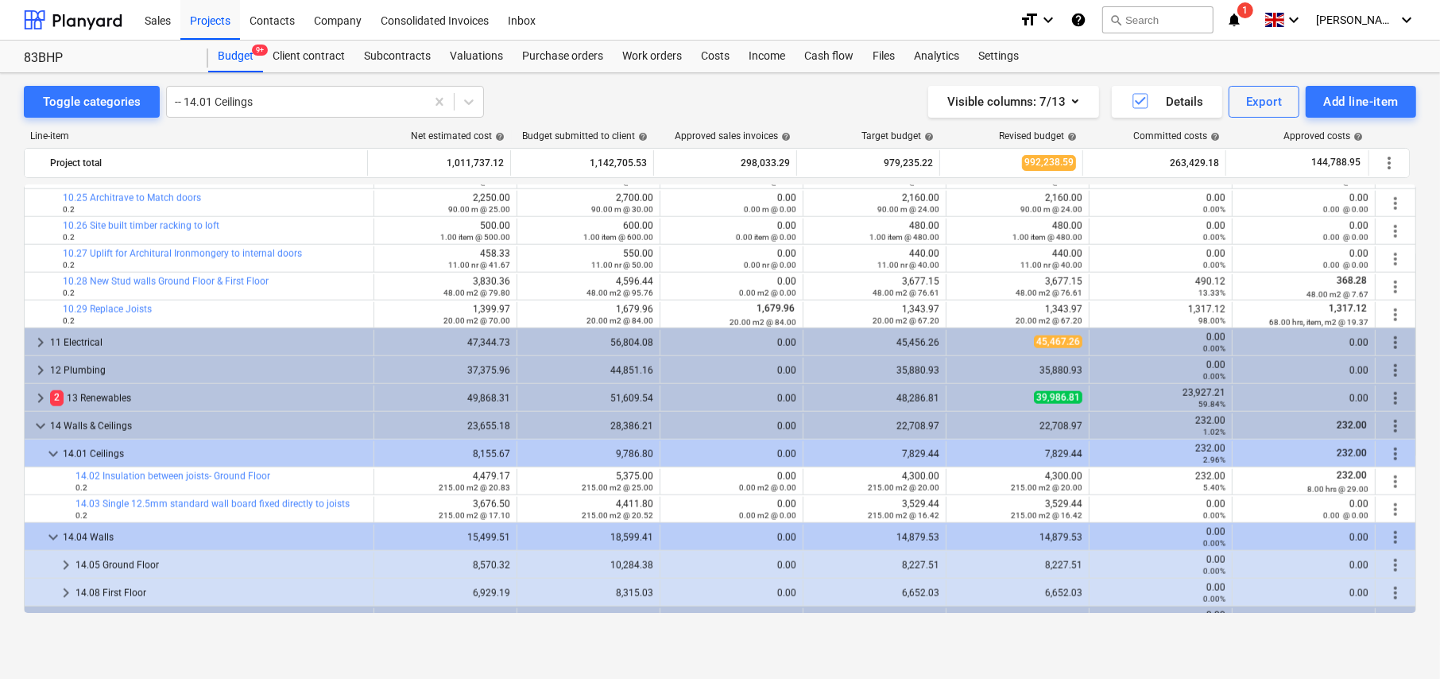
scroll to position [1510, 0]
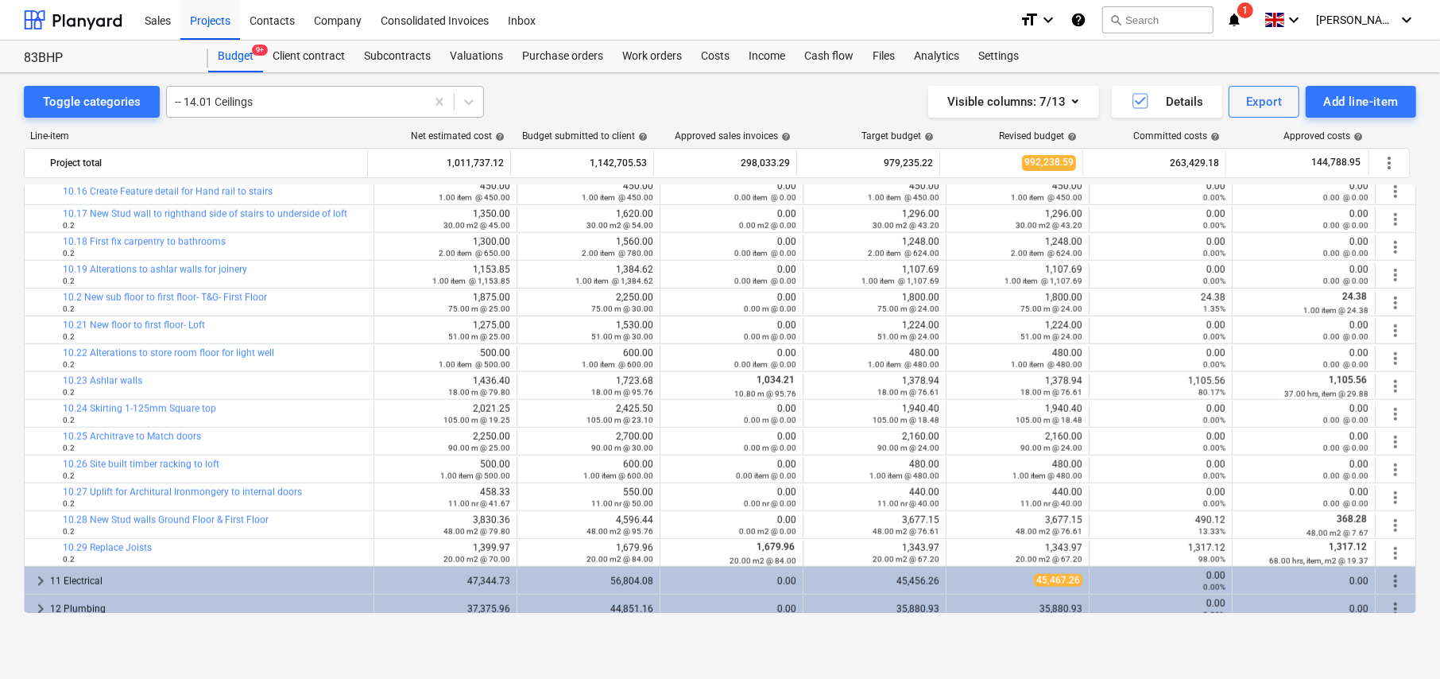
click at [257, 103] on div at bounding box center [296, 102] width 242 height 16
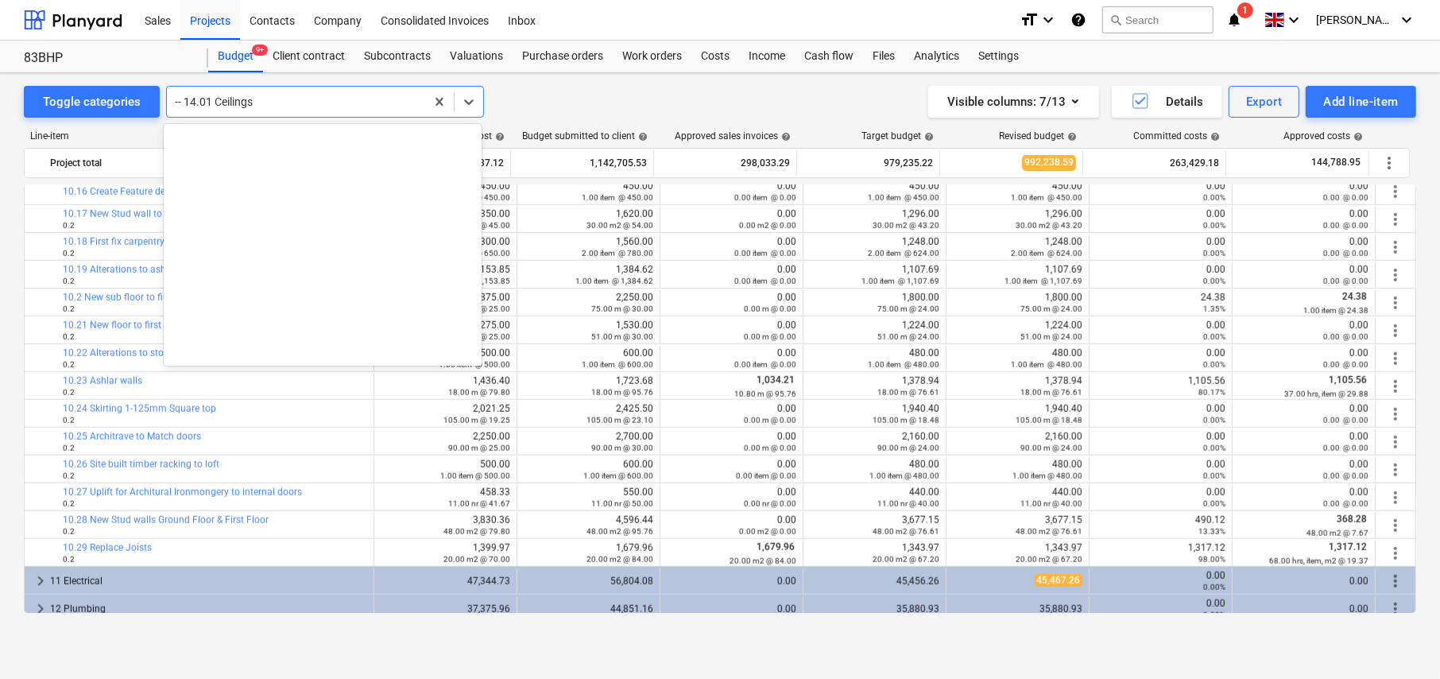
scroll to position [13213, 0]
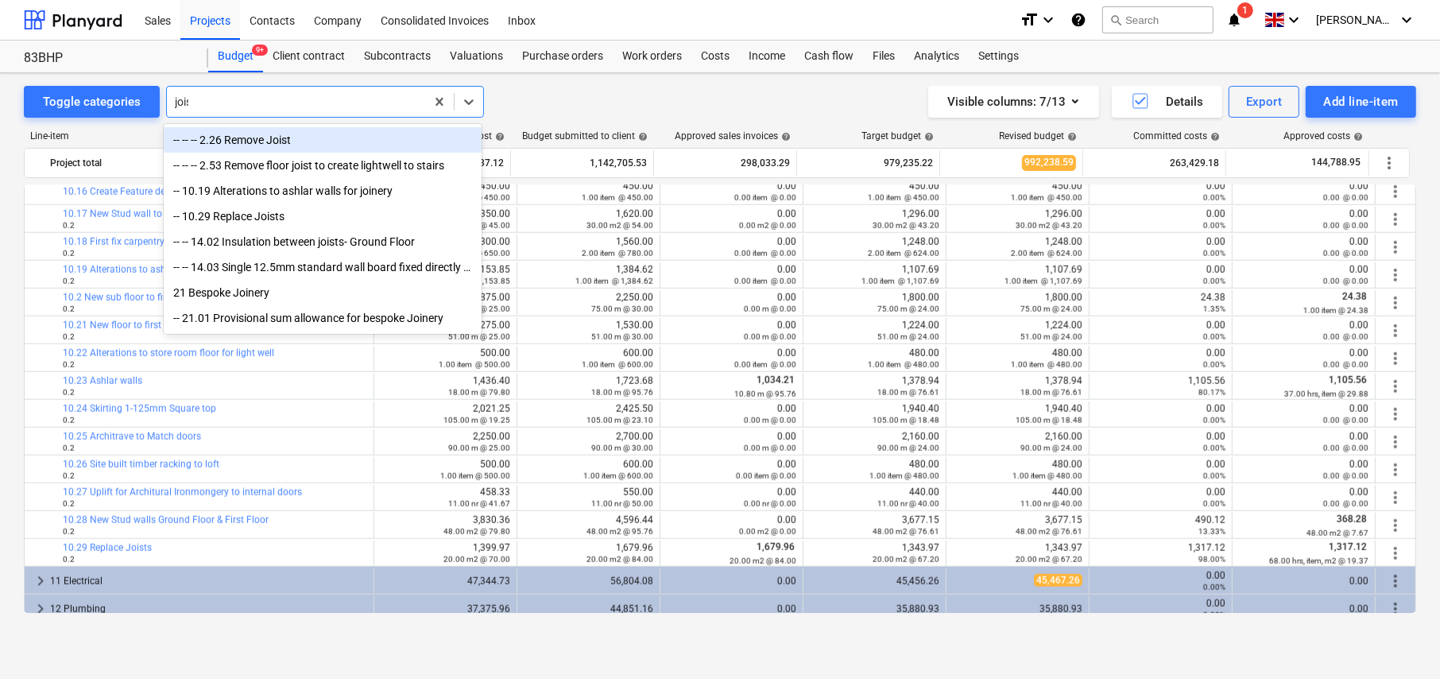
type input "joist"
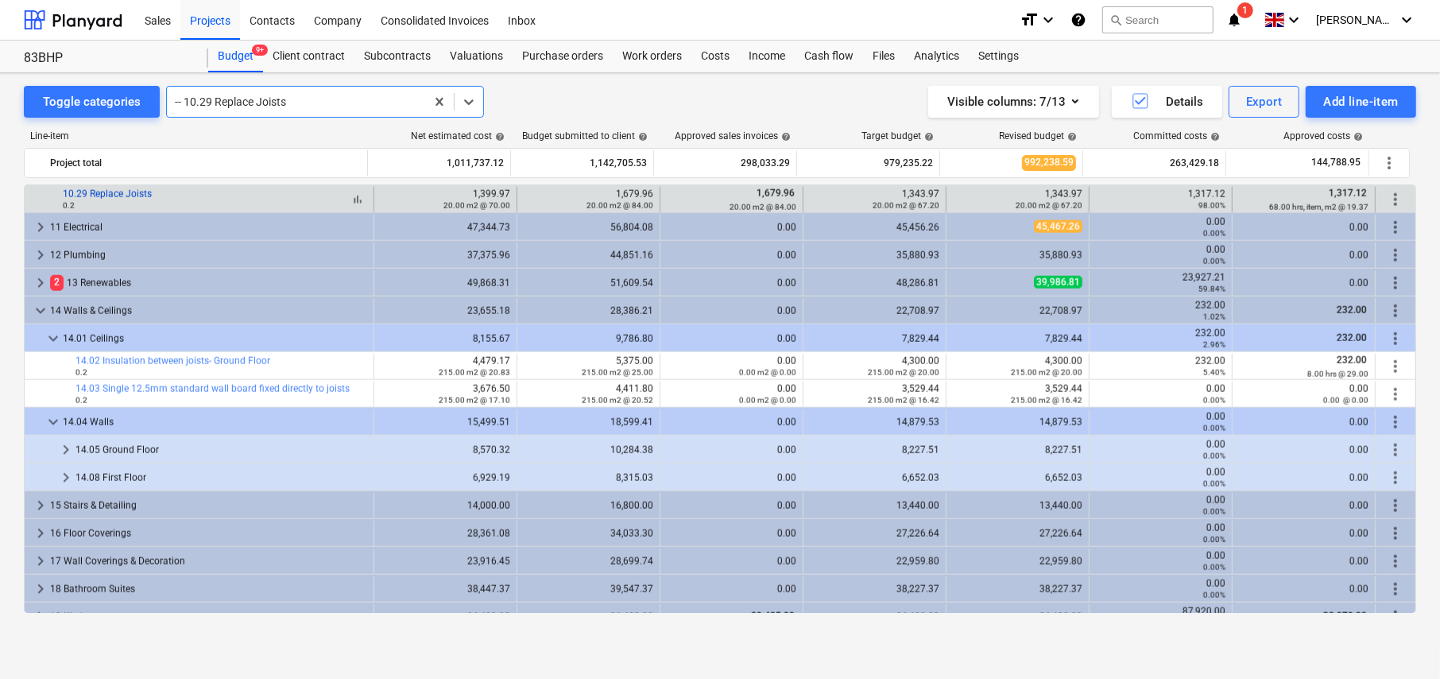
scroll to position [1784, 0]
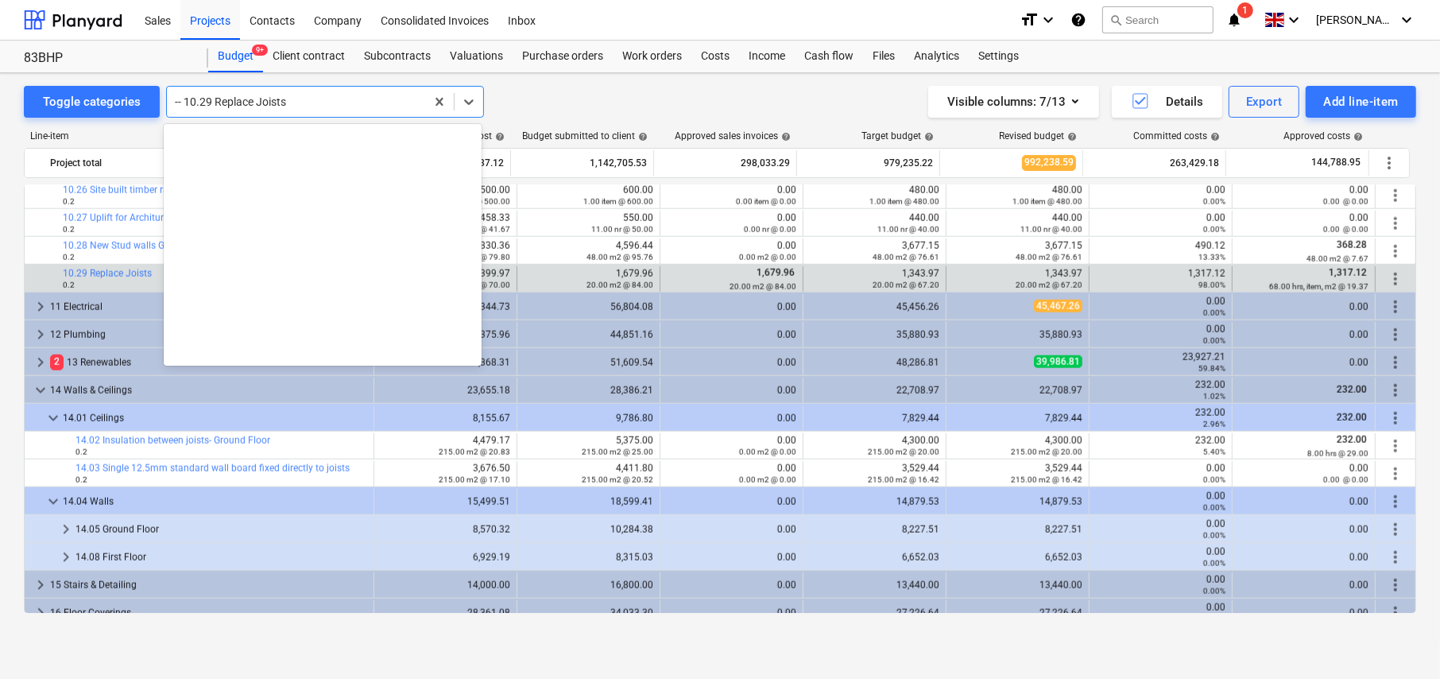
click at [304, 95] on div at bounding box center [296, 102] width 242 height 16
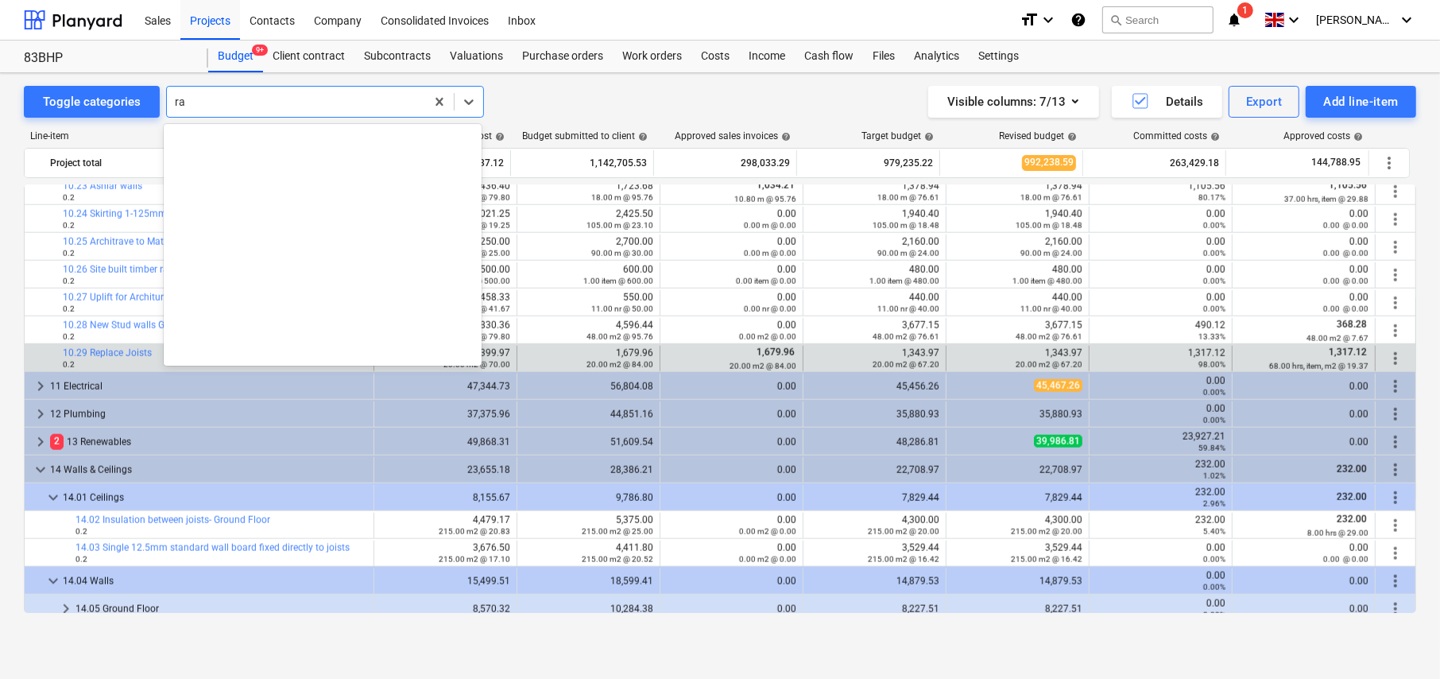
scroll to position [2794, 0]
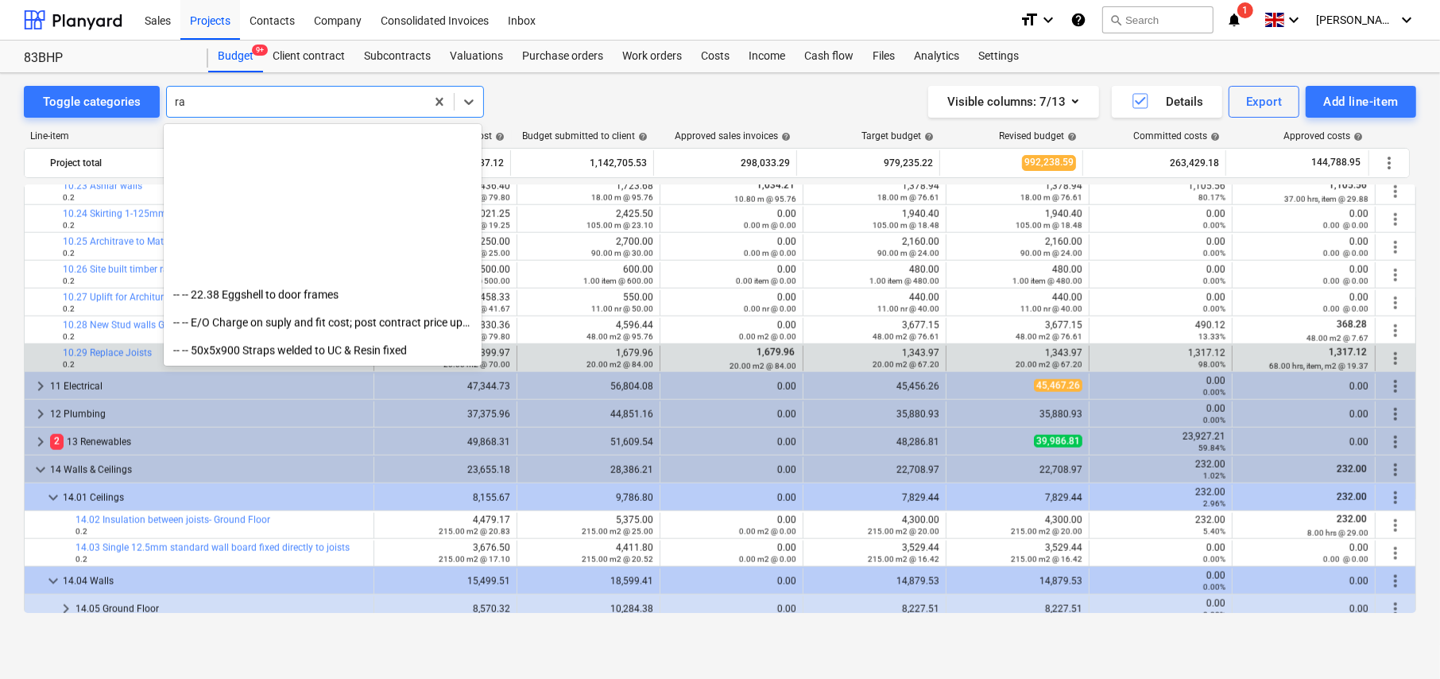
type input "r"
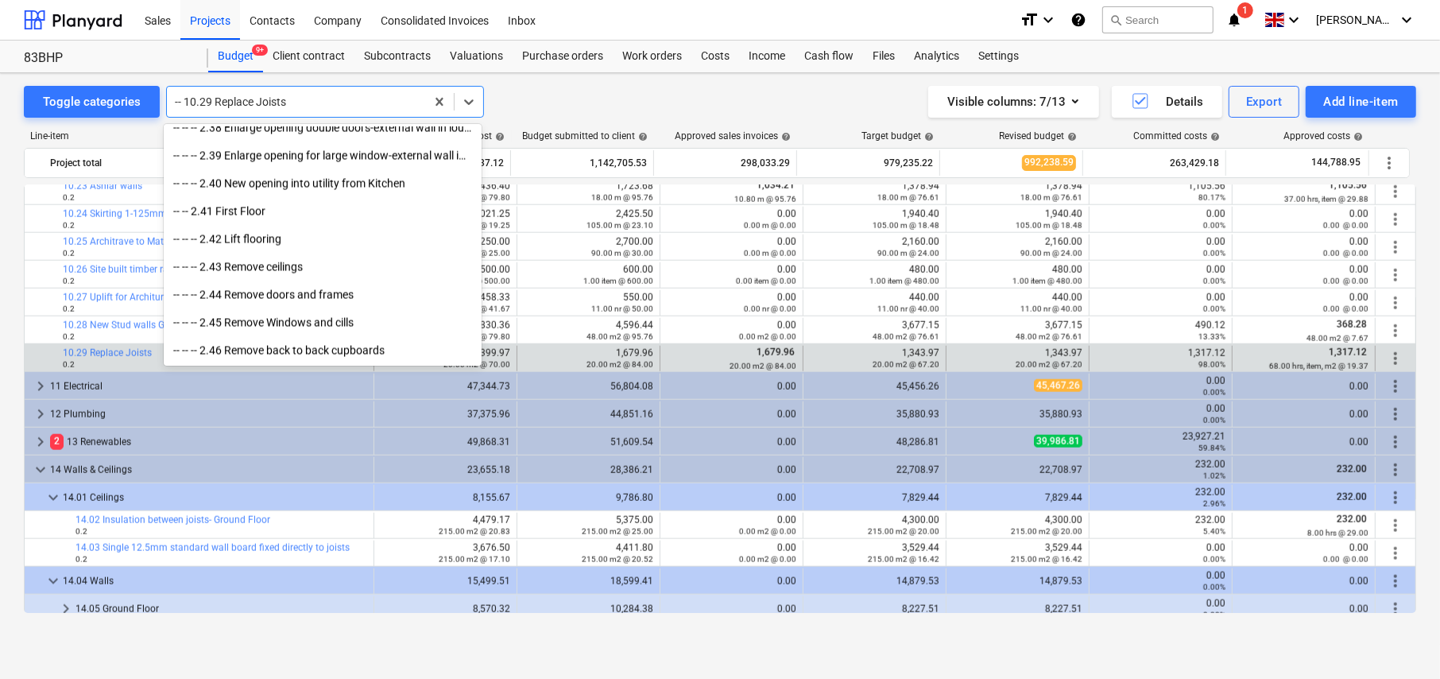
click at [548, 86] on div "Toggle categories option -- 10.29 Replace Joists, selected. option -- -- 8.27 I…" at bounding box center [720, 102] width 1392 height 32
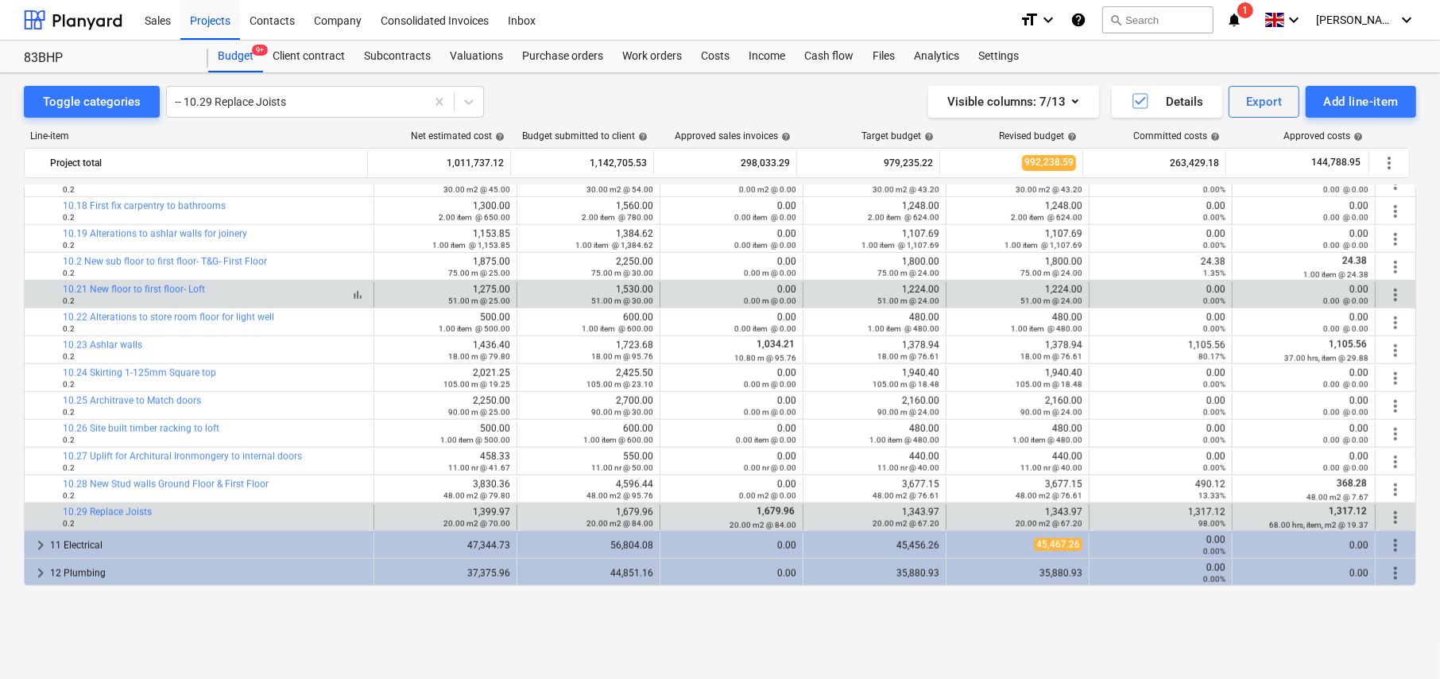
scroll to position [1466, 0]
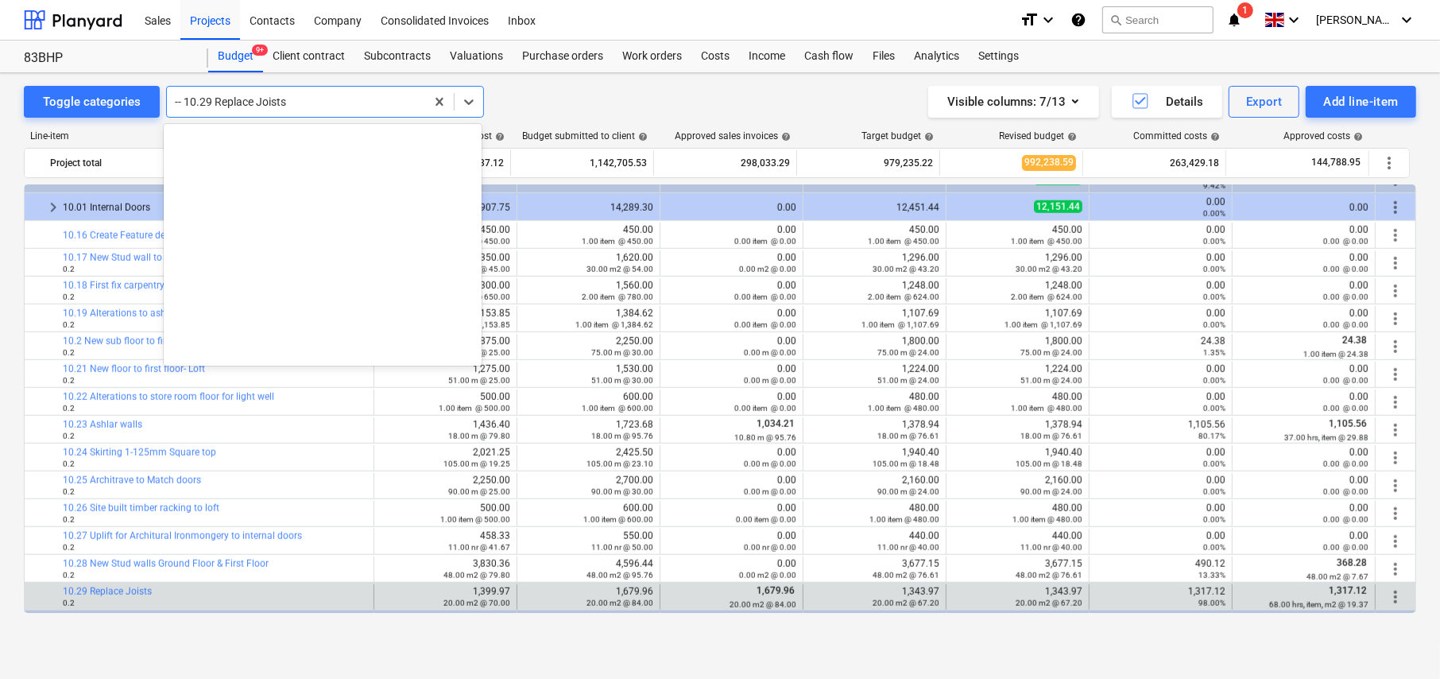
click at [257, 95] on div at bounding box center [296, 102] width 242 height 16
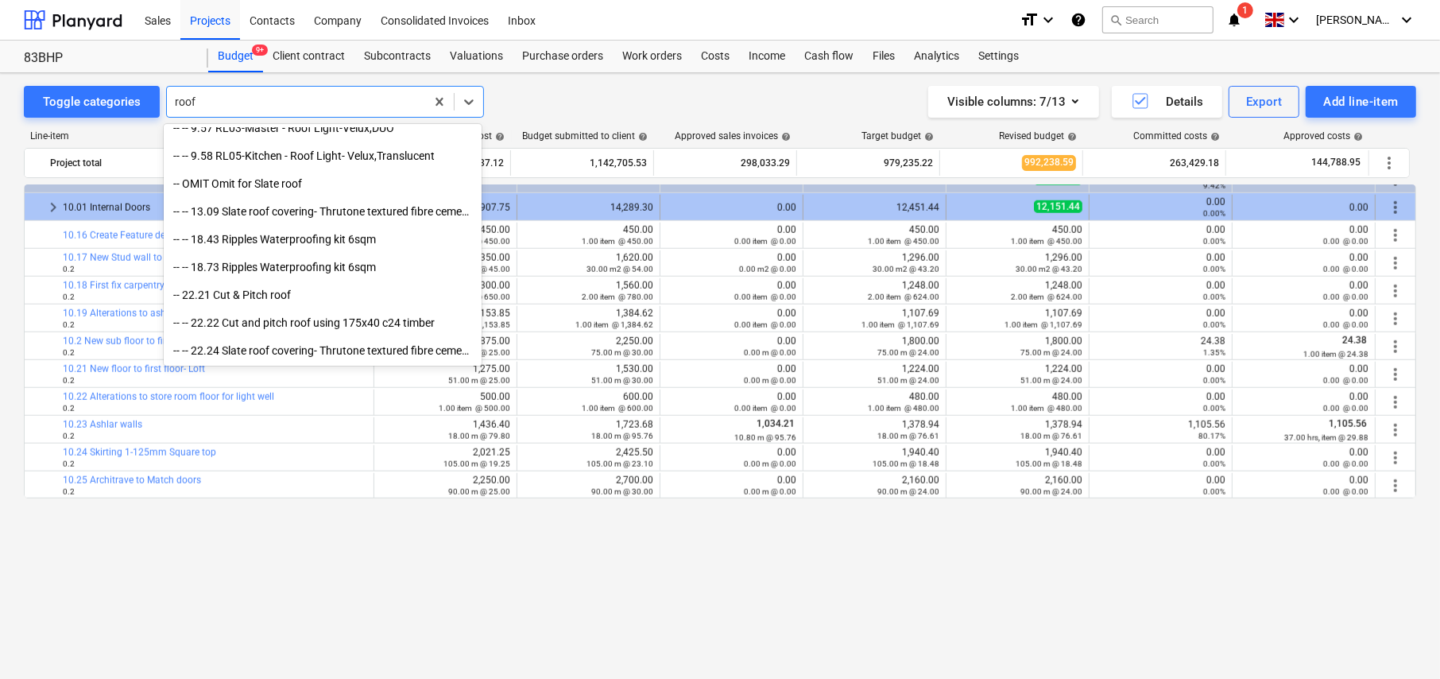
scroll to position [1307, 0]
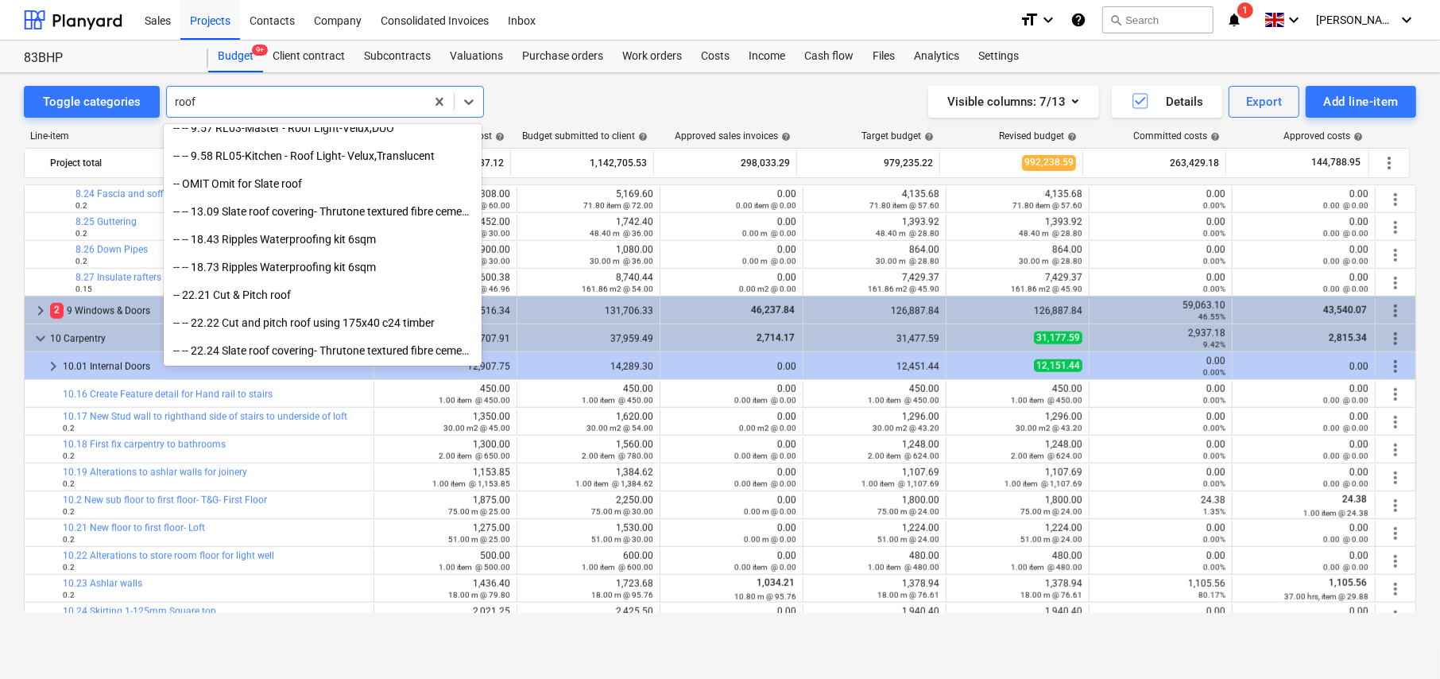
type input "roof"
click at [625, 89] on div "Toggle categories option -- -- -- 2.20 Remove Front Porch roof focused, 1 of 30…" at bounding box center [720, 102] width 1392 height 32
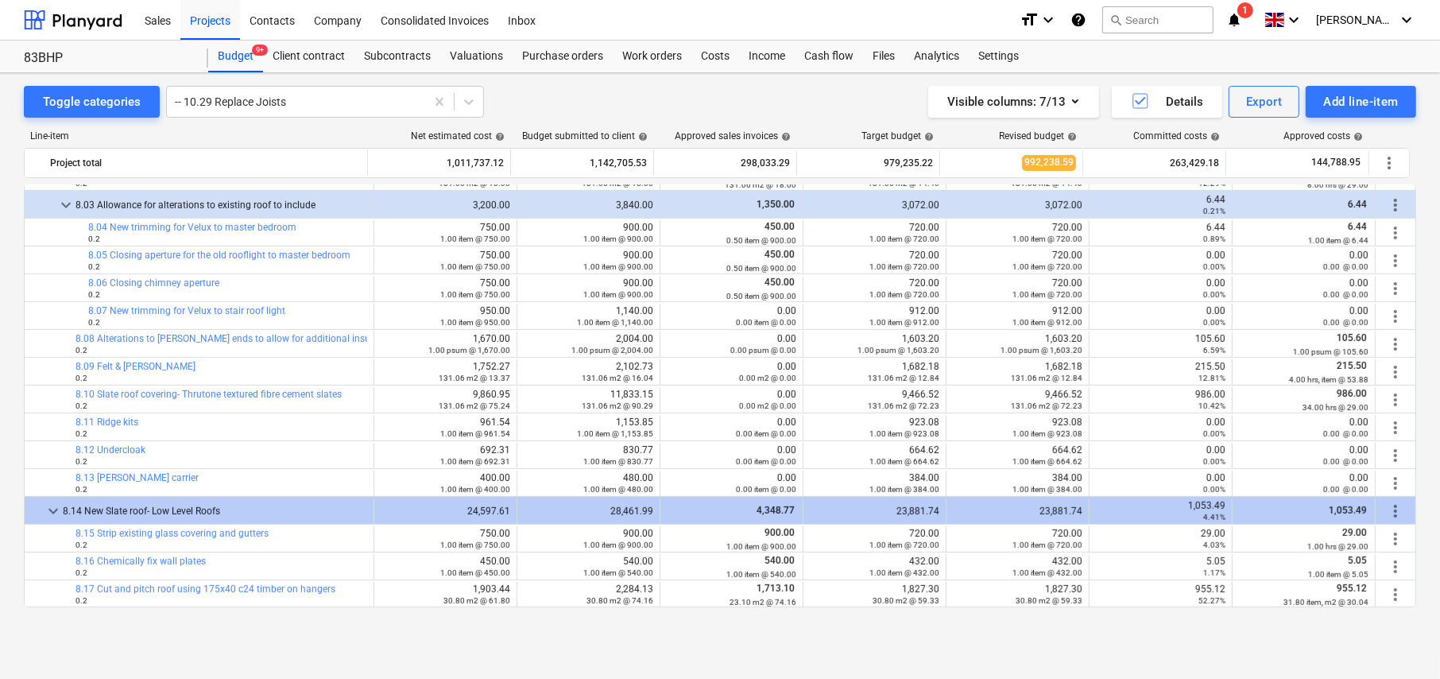
scroll to position [672, 0]
